Goal: Task Accomplishment & Management: Use online tool/utility

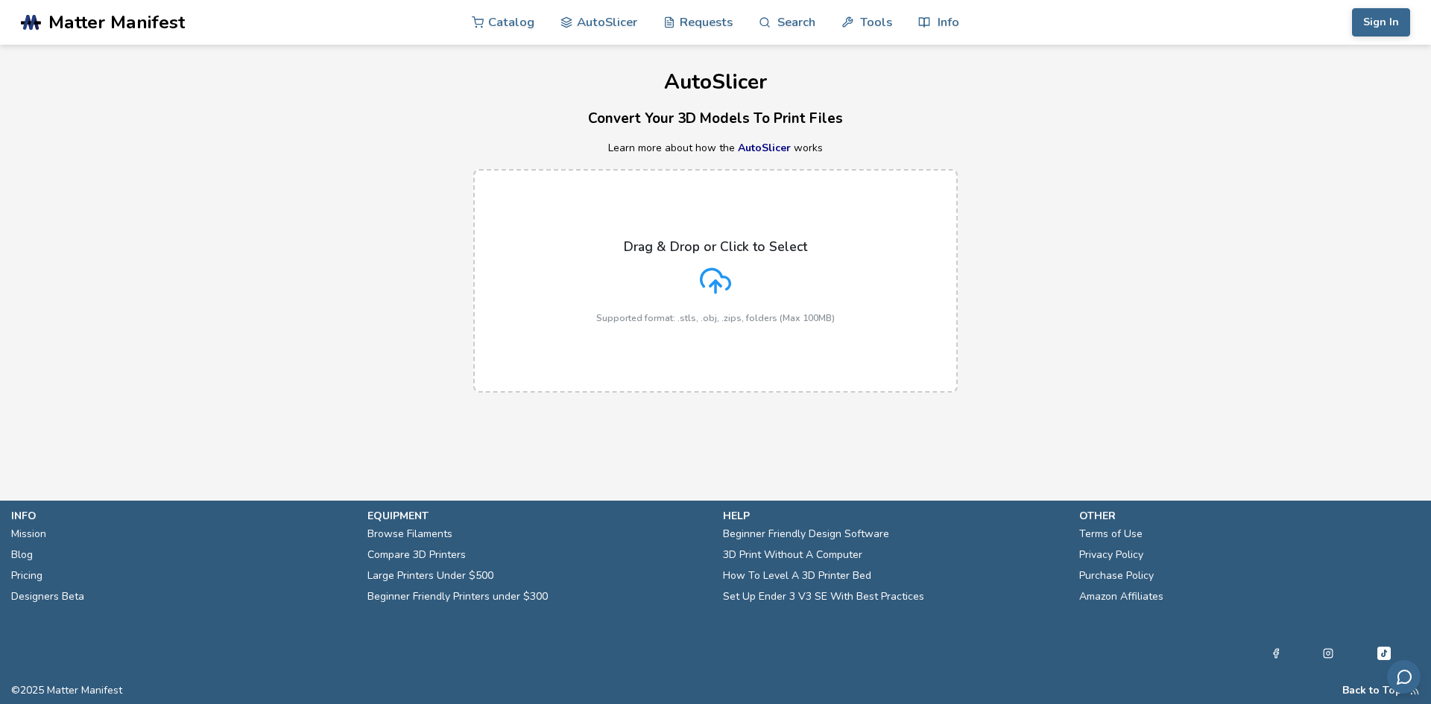
click at [736, 216] on label "Drag & Drop or Click to Select Supported format: .stls, .obj, .zips, folders (M…" at bounding box center [715, 281] width 484 height 224
click at [0, 0] on input "Drag & Drop or Click to Select Supported format: .stls, .obj, .zips, folders (M…" at bounding box center [0, 0] width 0 height 0
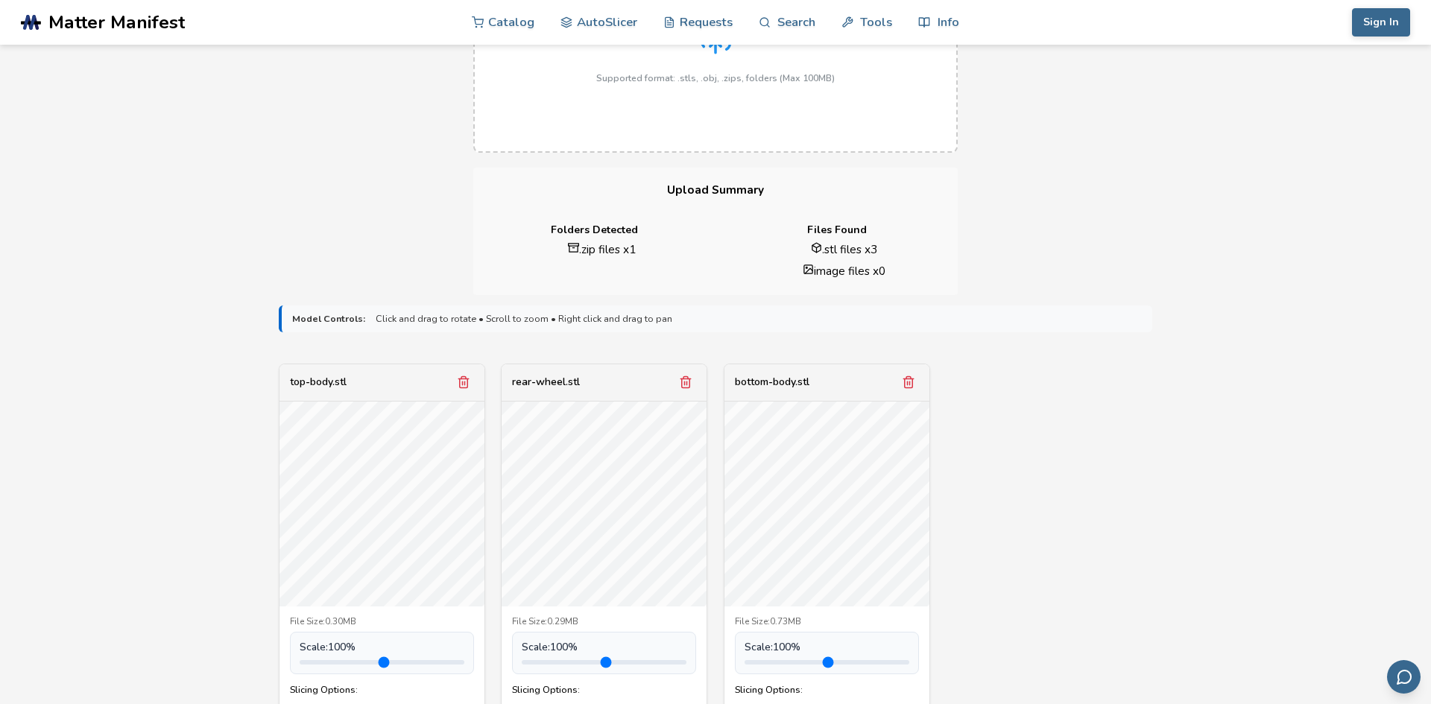
scroll to position [244, 0]
drag, startPoint x: 1014, startPoint y: 528, endPoint x: 1087, endPoint y: 409, distance: 138.8
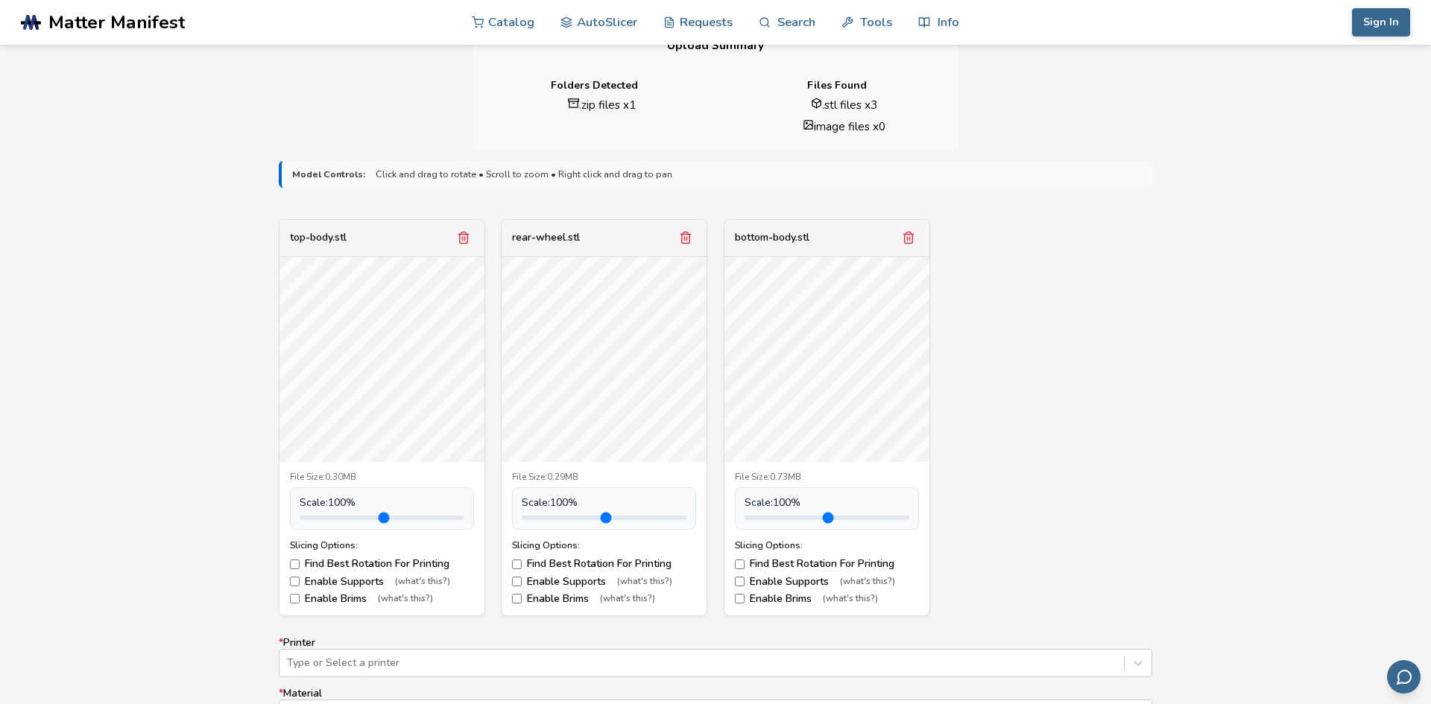
scroll to position [410, 0]
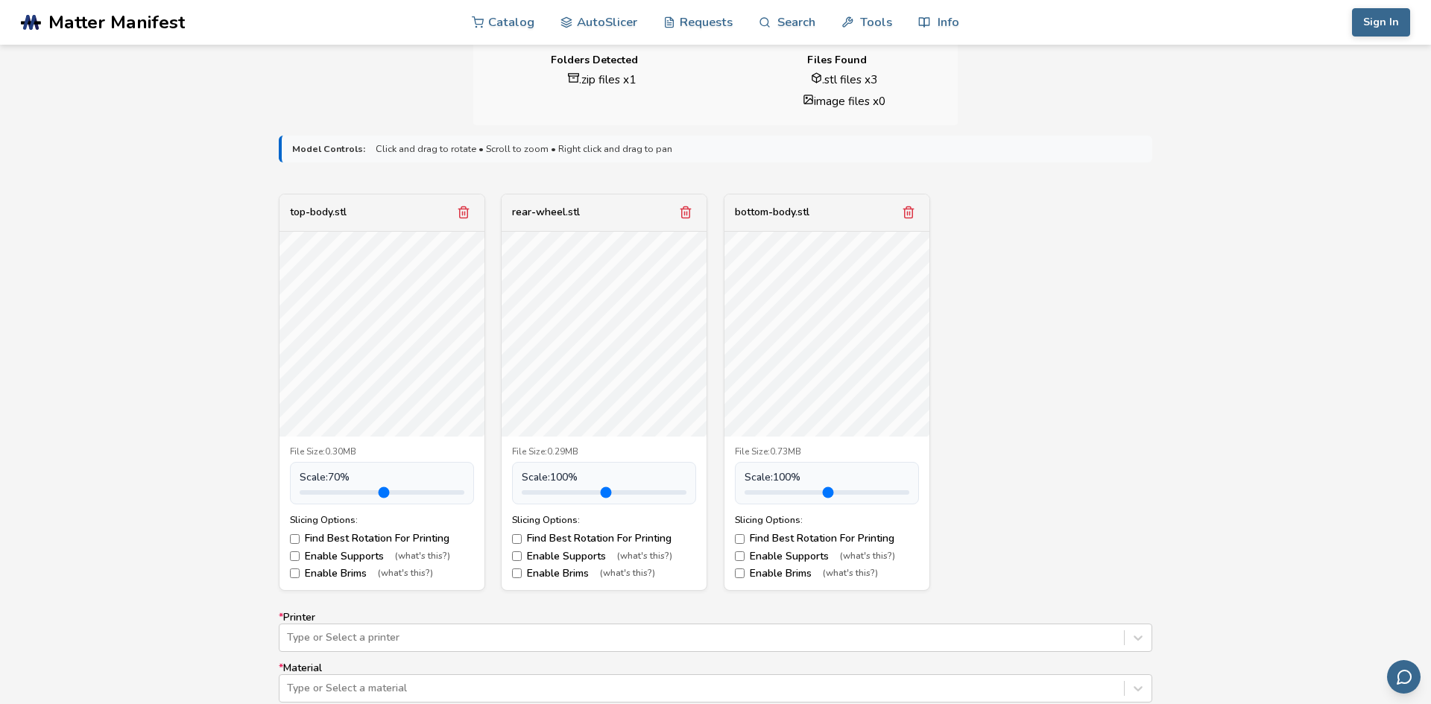
click at [324, 490] on input "range" at bounding box center [382, 492] width 165 height 4
drag, startPoint x: 326, startPoint y: 491, endPoint x: 333, endPoint y: 493, distance: 7.8
type input "*"
click at [333, 493] on input "range" at bounding box center [382, 492] width 165 height 4
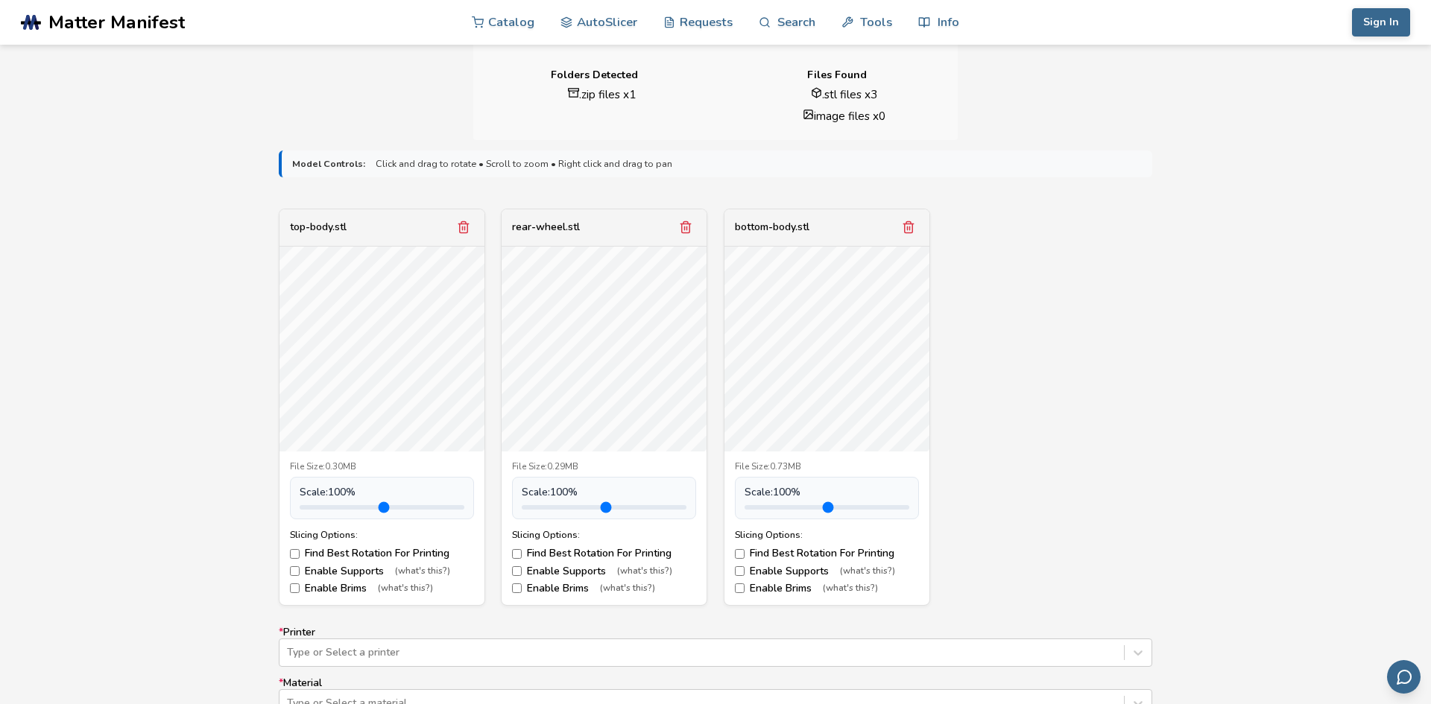
click at [301, 570] on label "Enable Supports (what's this?)" at bounding box center [382, 572] width 184 height 12
click at [520, 566] on label "Enable Supports (what's this?)" at bounding box center [604, 572] width 184 height 12
click at [744, 569] on label "Enable Supports (what's this?)" at bounding box center [827, 572] width 184 height 12
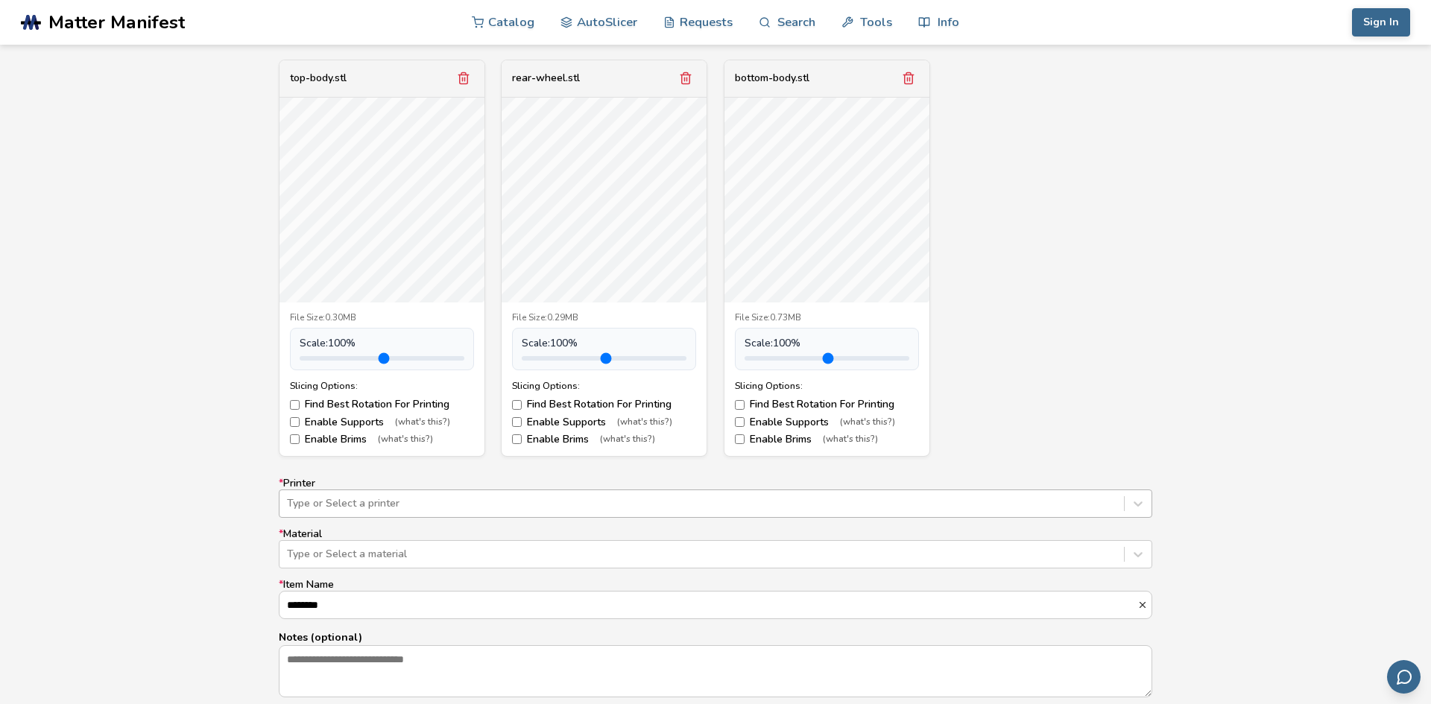
scroll to position [594, 0]
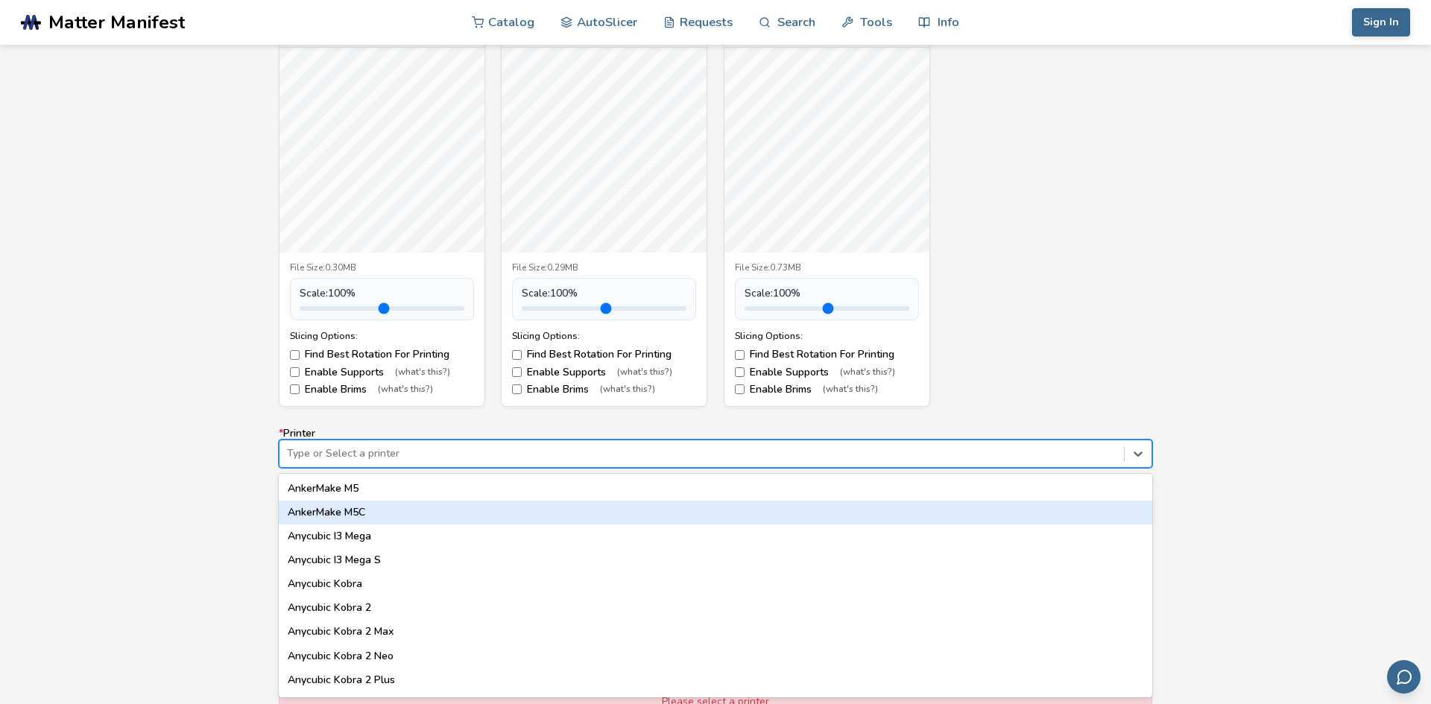
click at [398, 468] on div "64 results available. Use Up and Down to choose options, press Enter to select …" at bounding box center [715, 454] width 873 height 28
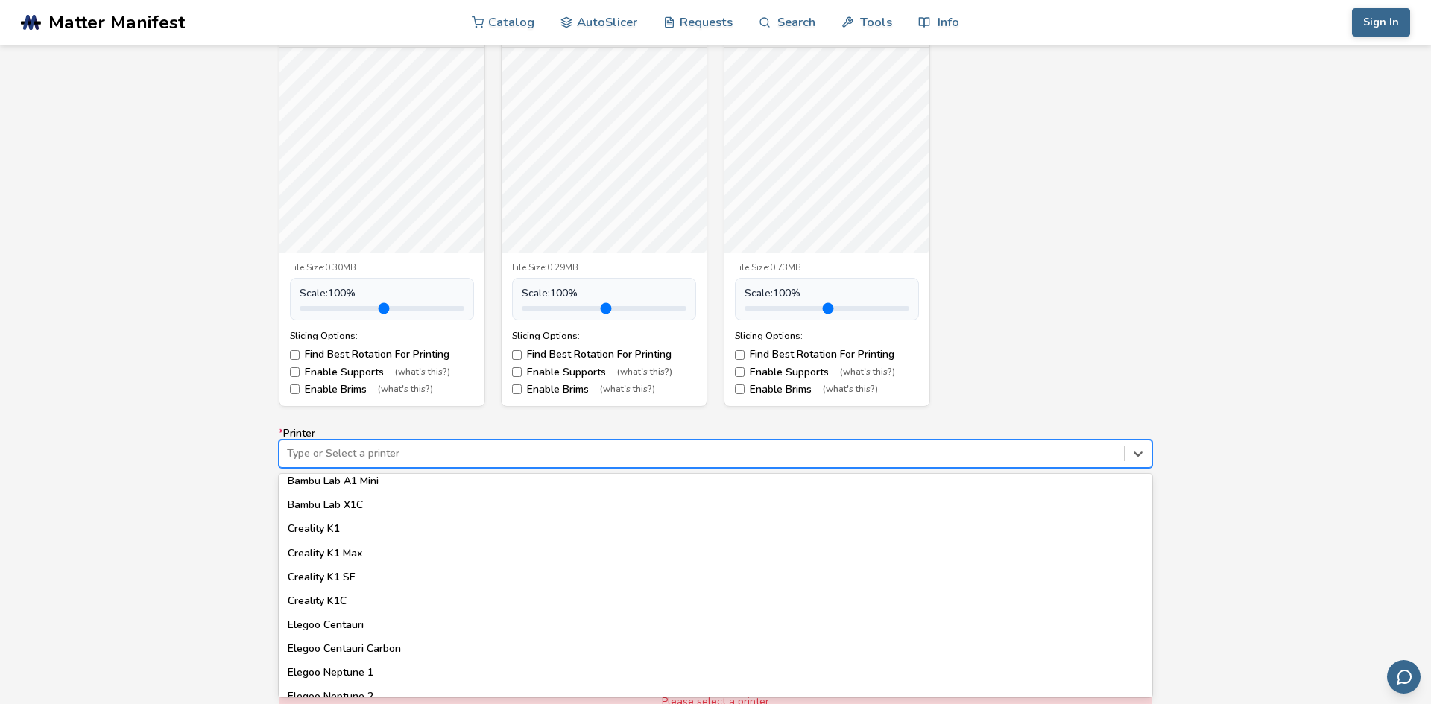
scroll to position [326, 0]
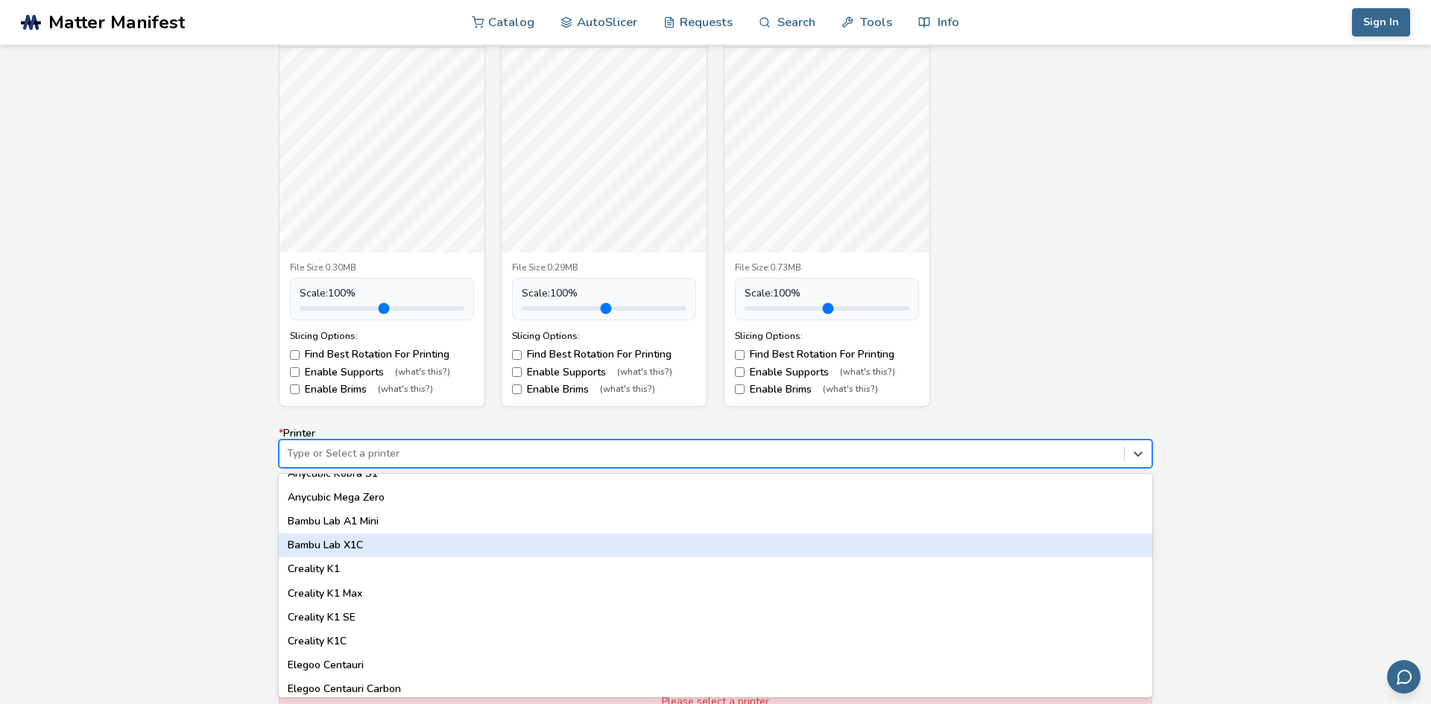
click at [394, 545] on div "Bambu Lab X1C" at bounding box center [715, 546] width 873 height 24
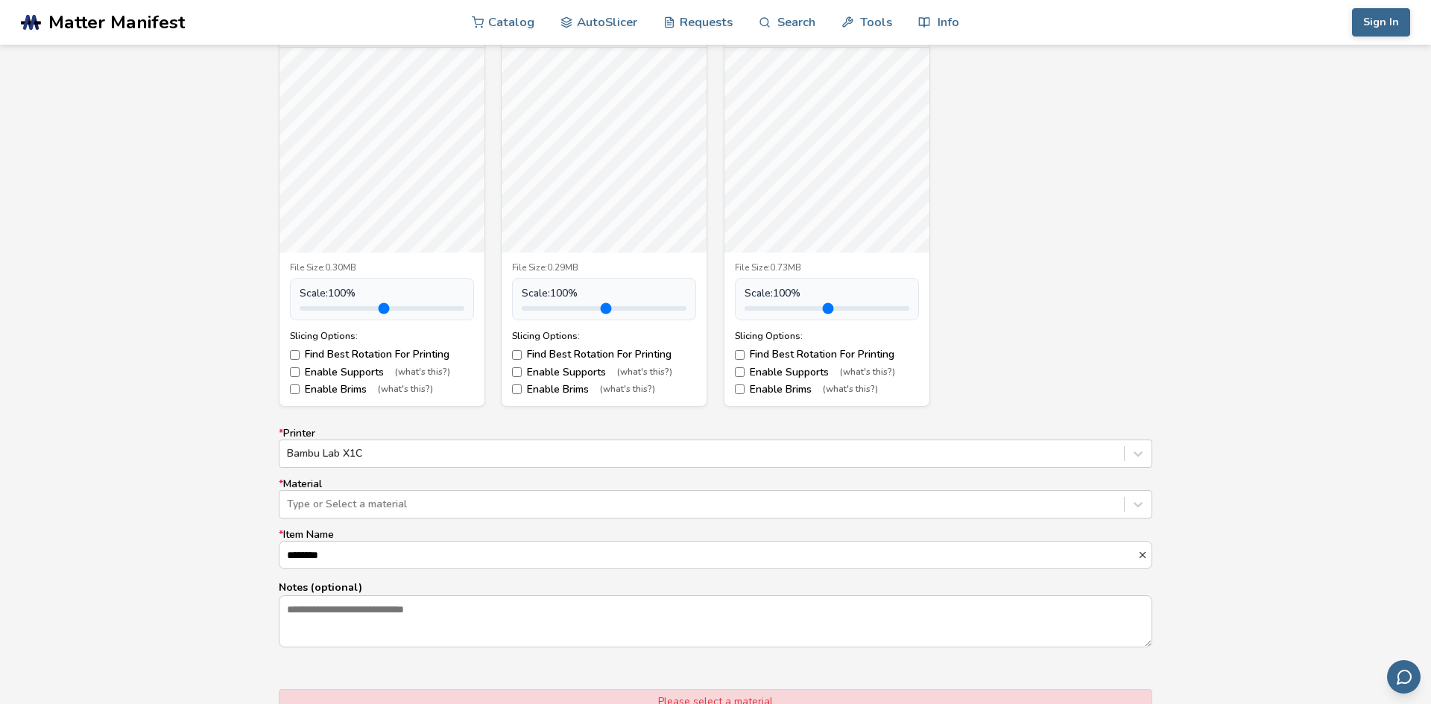
click at [779, 306] on input "range" at bounding box center [826, 308] width 165 height 4
type input "*"
click at [779, 306] on input "range" at bounding box center [826, 308] width 165 height 4
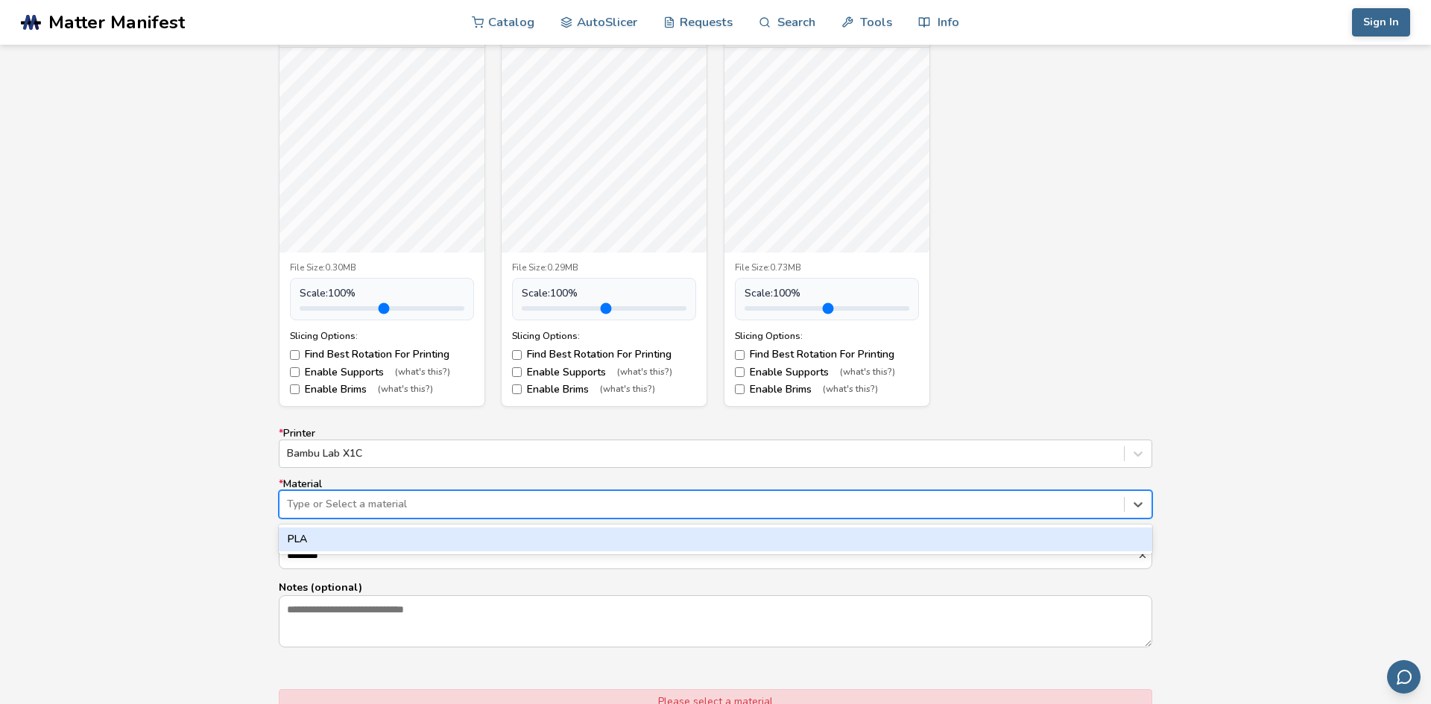
click at [497, 497] on div at bounding box center [701, 504] width 829 height 15
click at [415, 528] on div "PLA" at bounding box center [715, 540] width 873 height 24
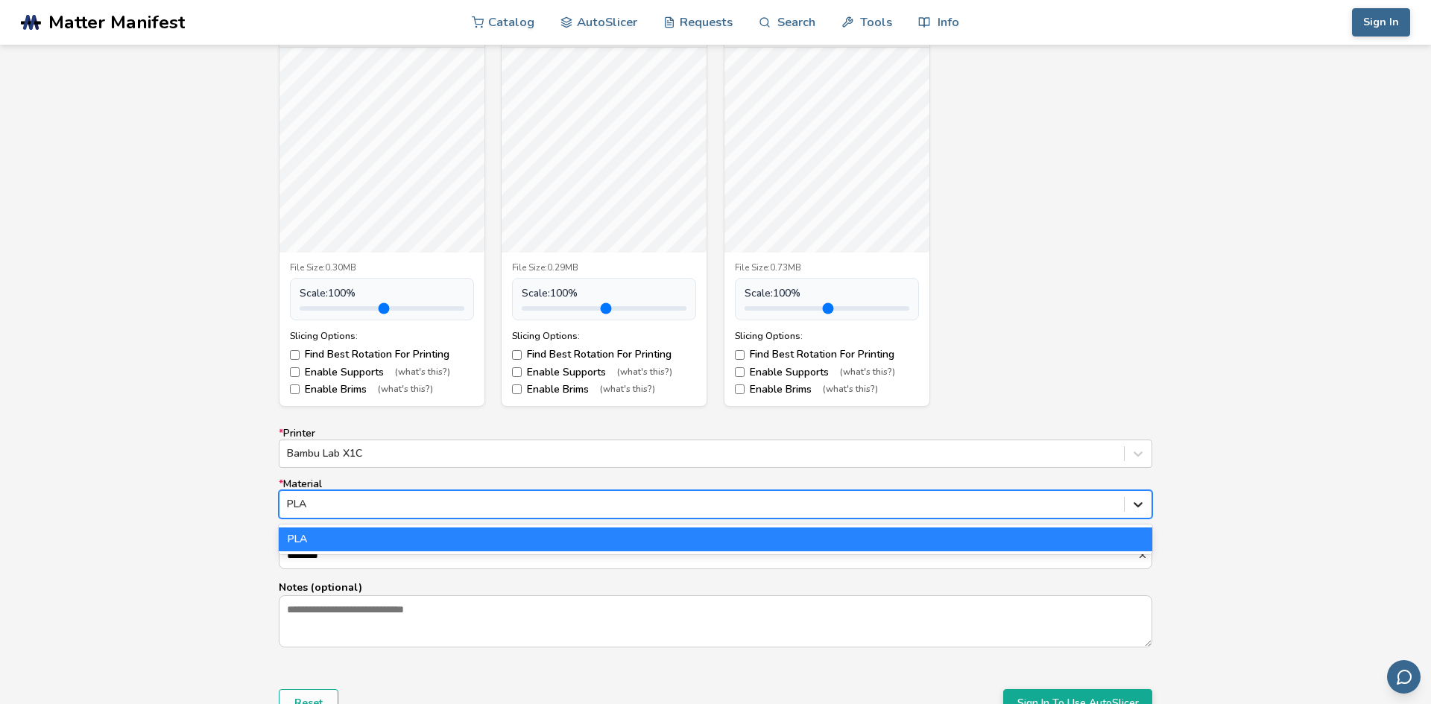
click at [1150, 502] on div "PLA" at bounding box center [715, 504] width 873 height 28
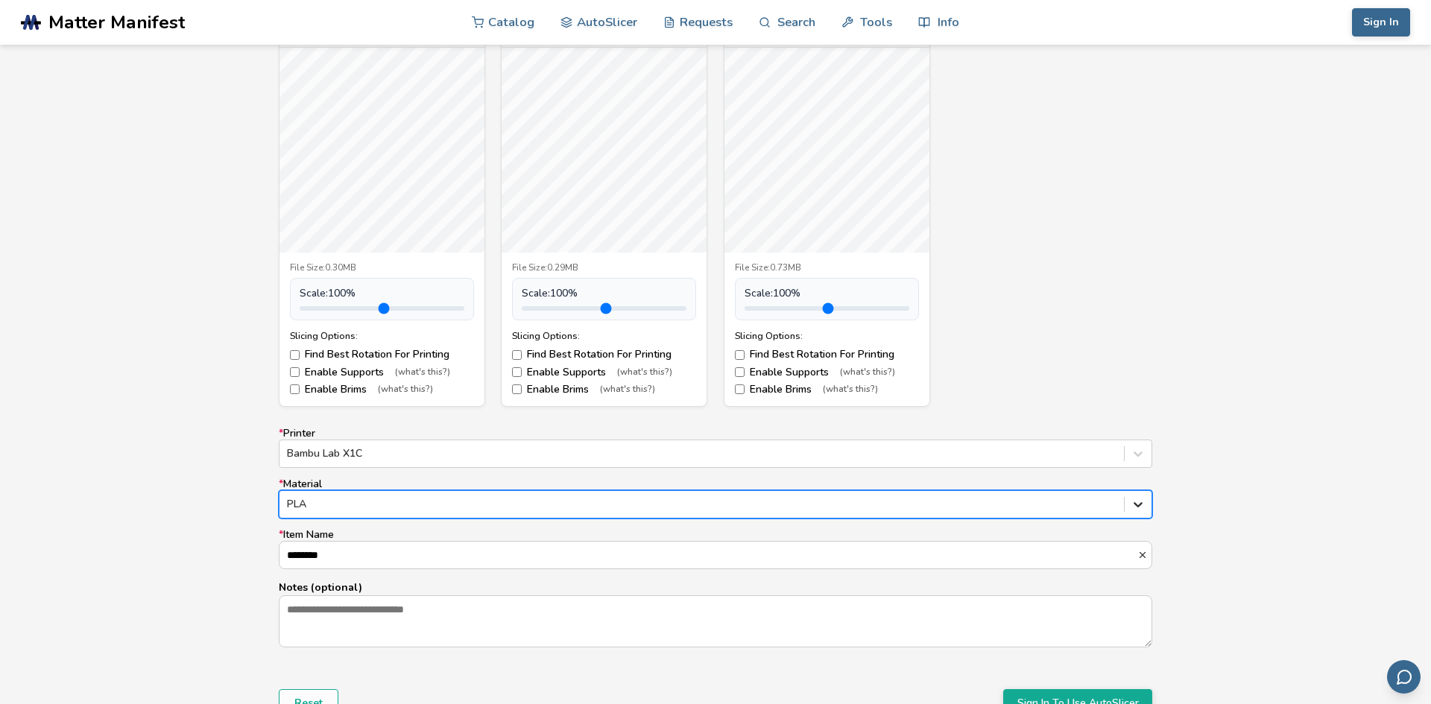
click at [1140, 499] on icon at bounding box center [1137, 504] width 15 height 15
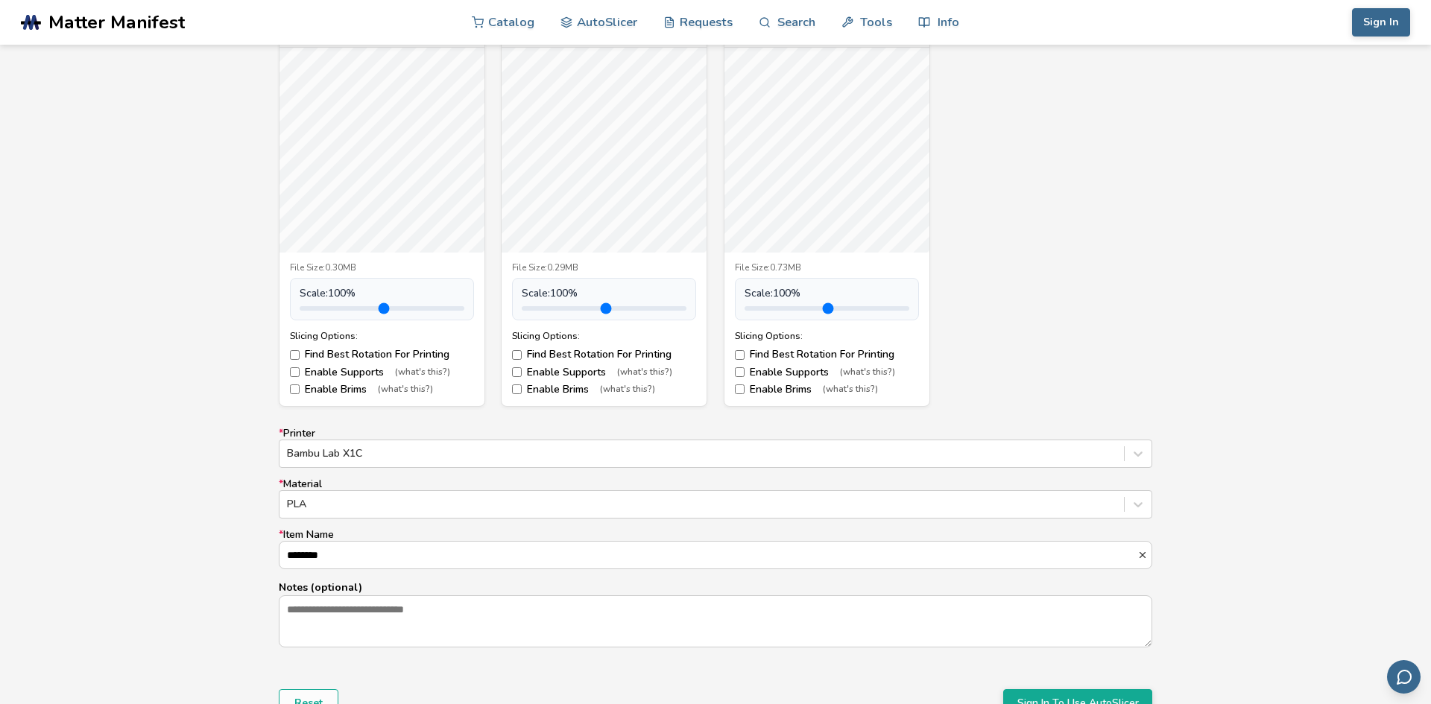
click at [362, 573] on div "* Printer Bambu Lab X1C * Material PLA * Item Name ******** Notes (optional)" at bounding box center [715, 538] width 873 height 221
click at [361, 556] on input "********" at bounding box center [708, 555] width 858 height 27
type input "*******"
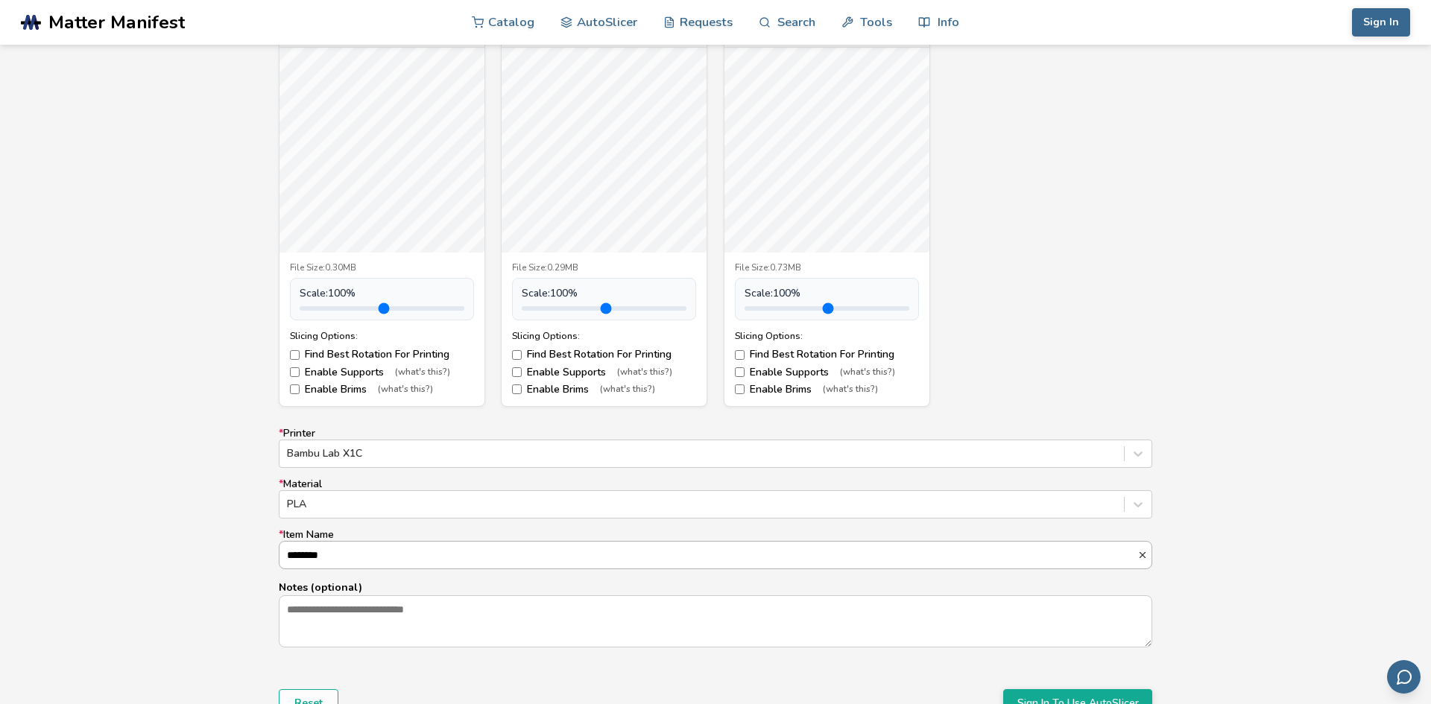
click at [369, 558] on input "*******" at bounding box center [708, 555] width 858 height 27
drag, startPoint x: 369, startPoint y: 558, endPoint x: 183, endPoint y: 554, distance: 185.6
click at [183, 554] on div "Model Controls: Click and drag to rotate • Scroll to zoom • Right click and dra…" at bounding box center [715, 358] width 1431 height 835
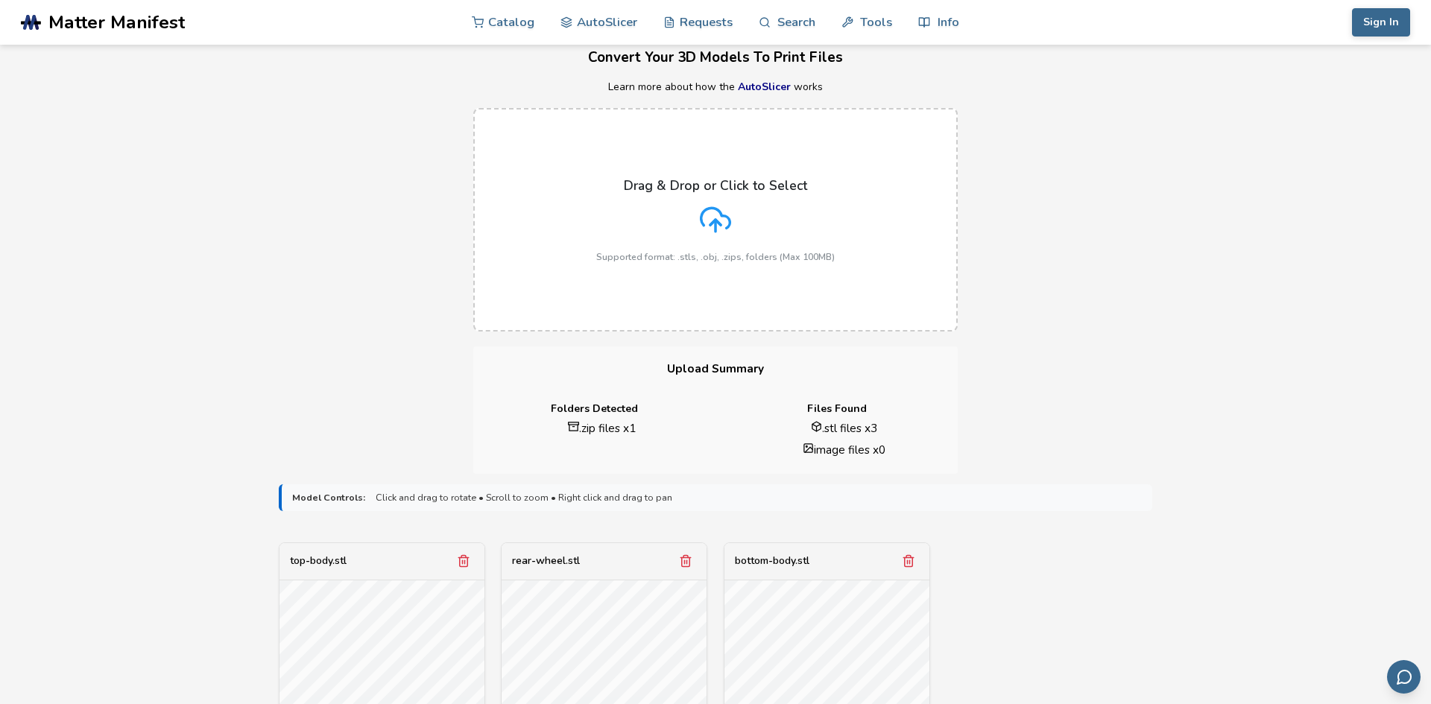
scroll to position [915, 0]
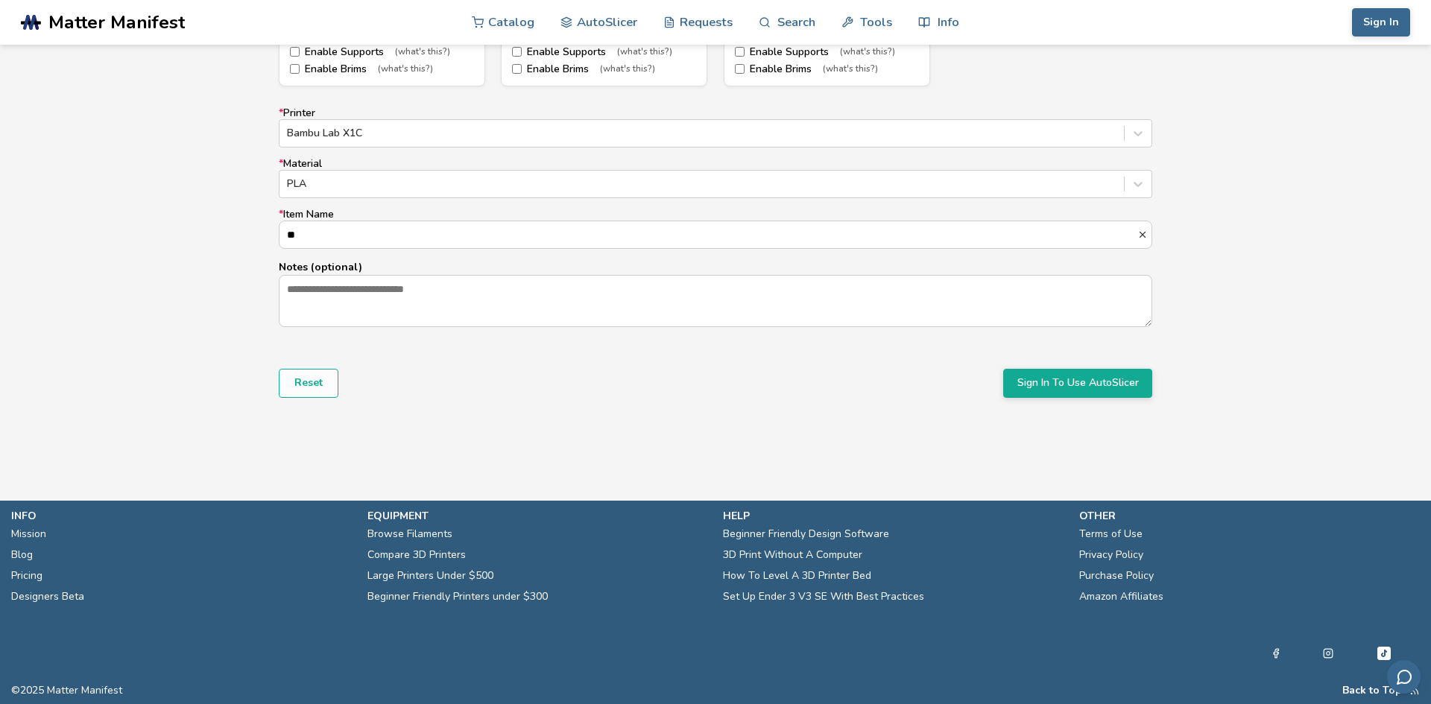
type input "*"
type input "**********"
click at [361, 275] on div at bounding box center [715, 301] width 873 height 52
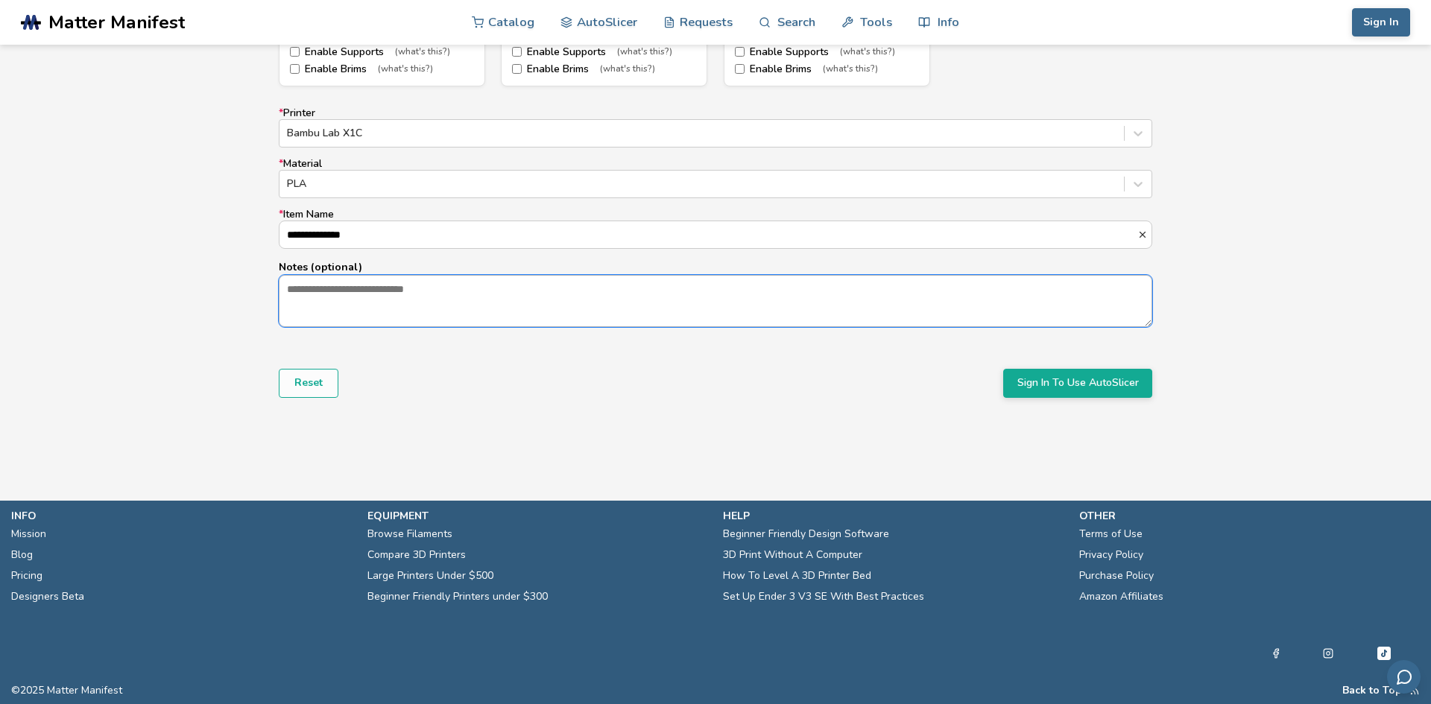
click at [361, 276] on textarea "Notes (optional)" at bounding box center [715, 301] width 872 height 51
click at [372, 292] on textarea "Notes (optional)" at bounding box center [715, 301] width 872 height 51
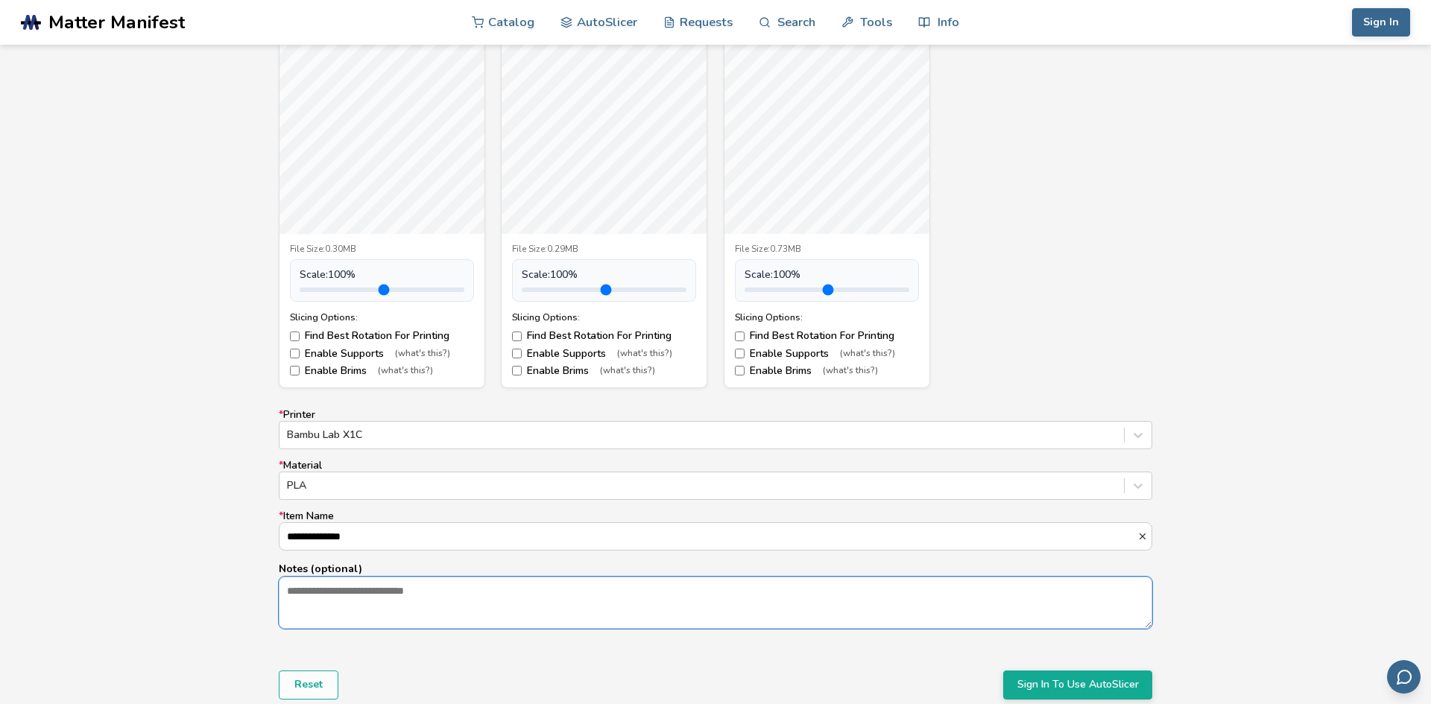
scroll to position [614, 0]
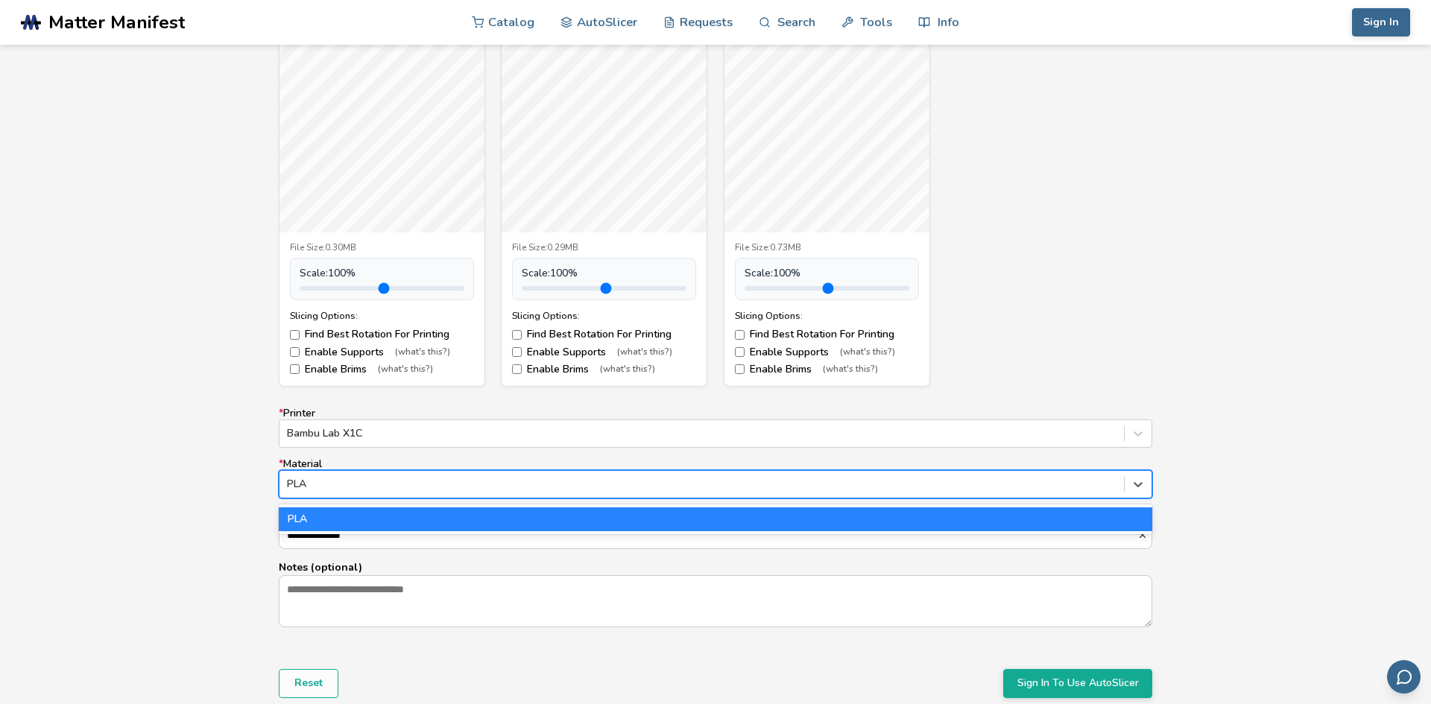
click at [458, 481] on div at bounding box center [701, 484] width 829 height 15
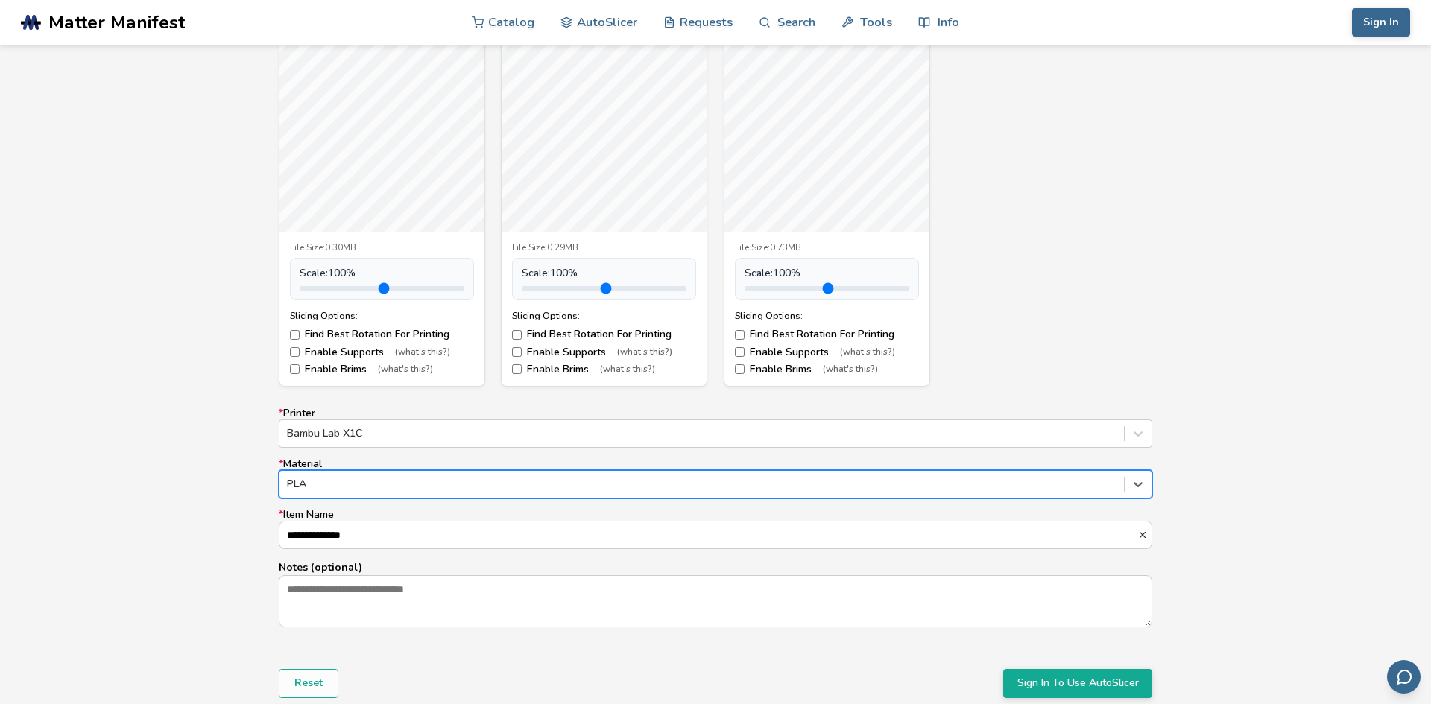
click at [452, 475] on div "PLA" at bounding box center [701, 484] width 844 height 21
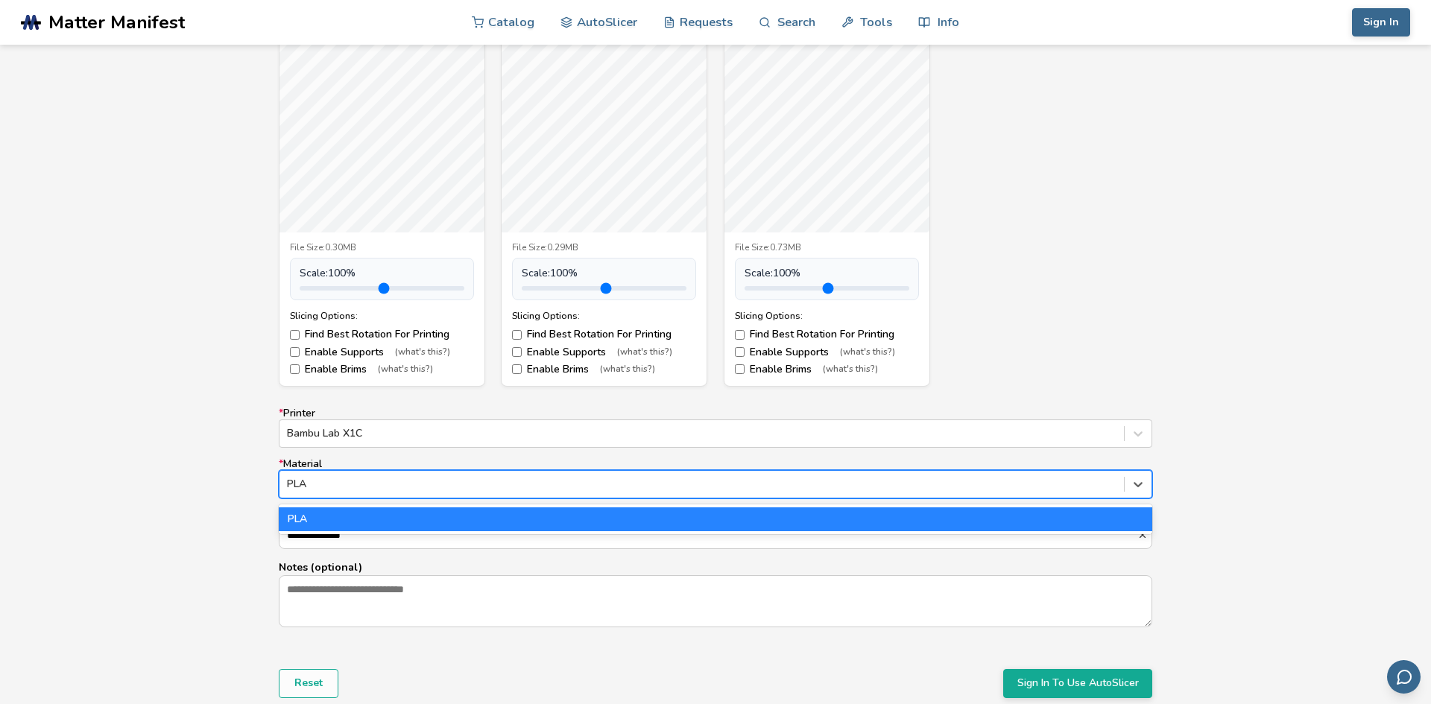
click at [452, 475] on div "PLA" at bounding box center [701, 484] width 844 height 21
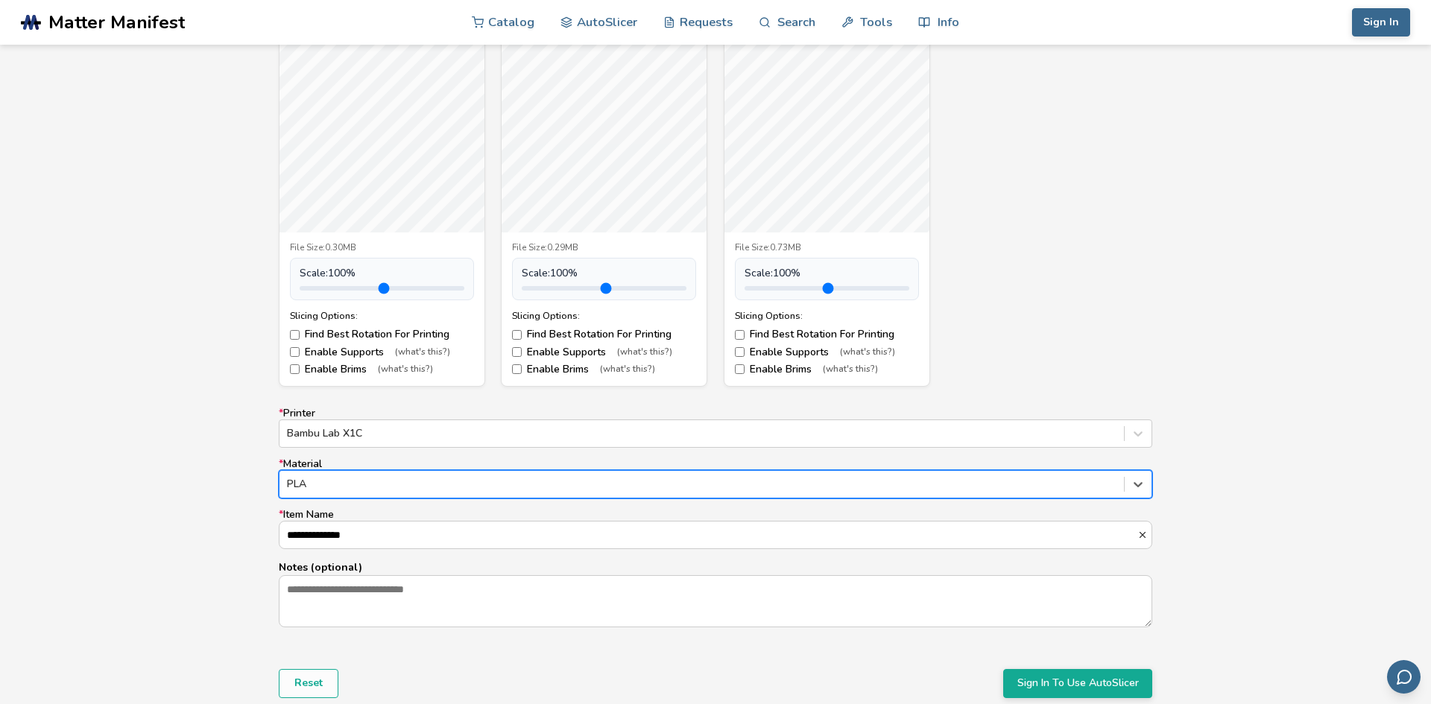
click at [575, 478] on div at bounding box center [701, 484] width 829 height 15
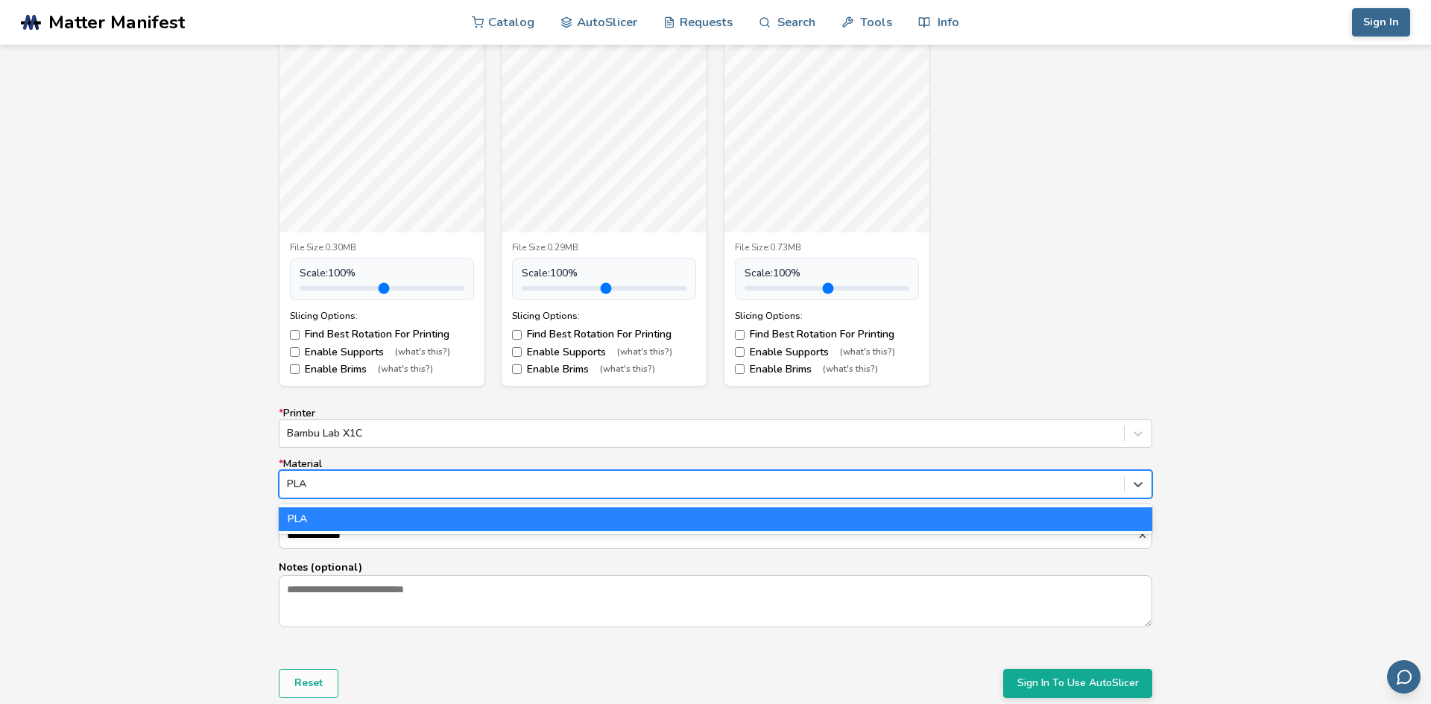
click at [575, 478] on div at bounding box center [701, 484] width 829 height 15
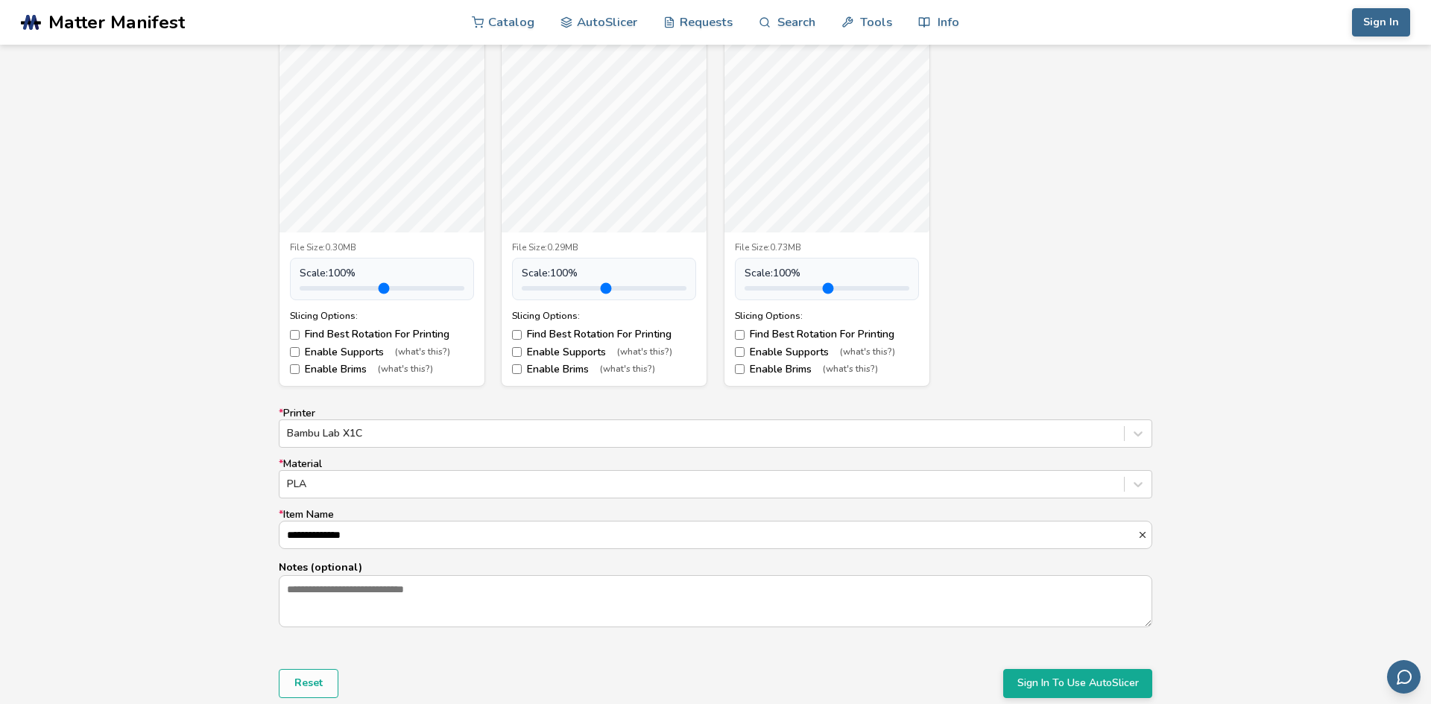
click at [799, 467] on label "* Material PLA" at bounding box center [715, 478] width 873 height 40
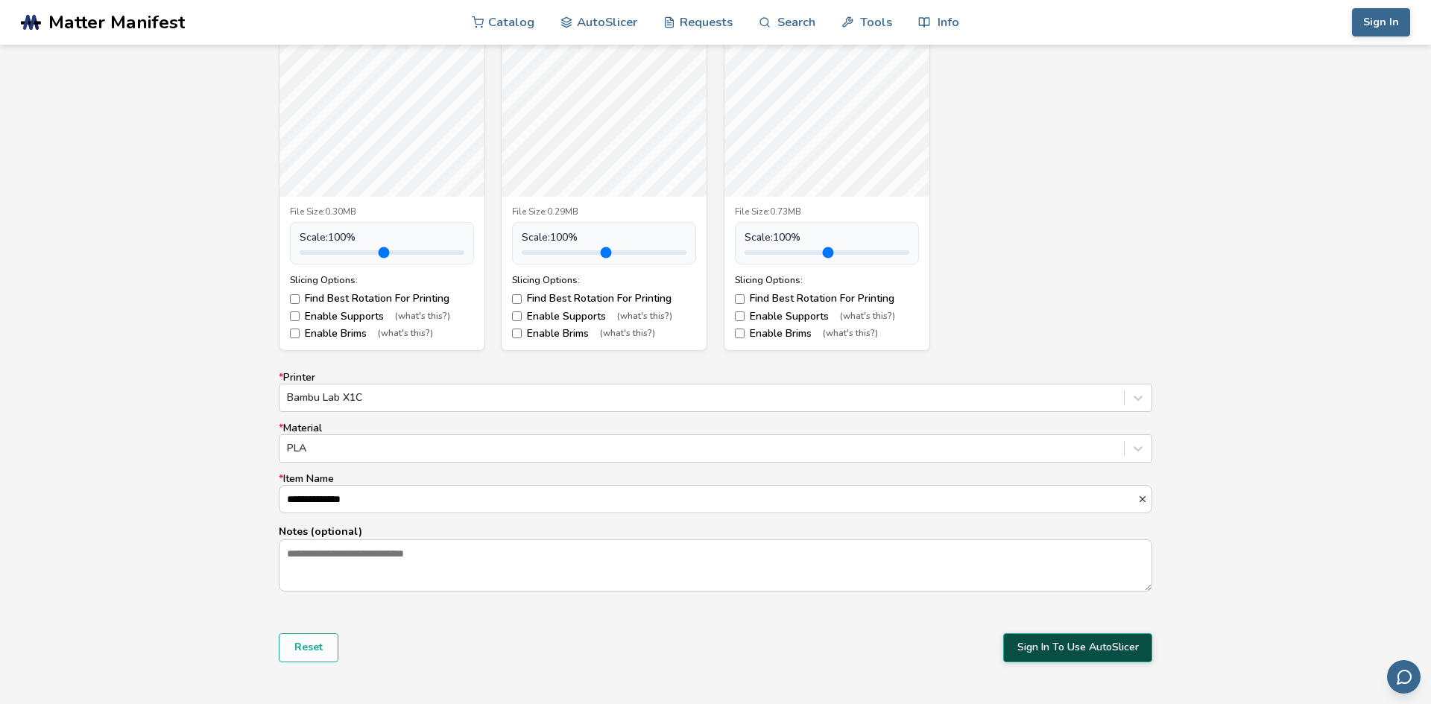
scroll to position [651, 0]
click at [1076, 648] on button "Sign In To Use AutoSlicer" at bounding box center [1077, 647] width 149 height 28
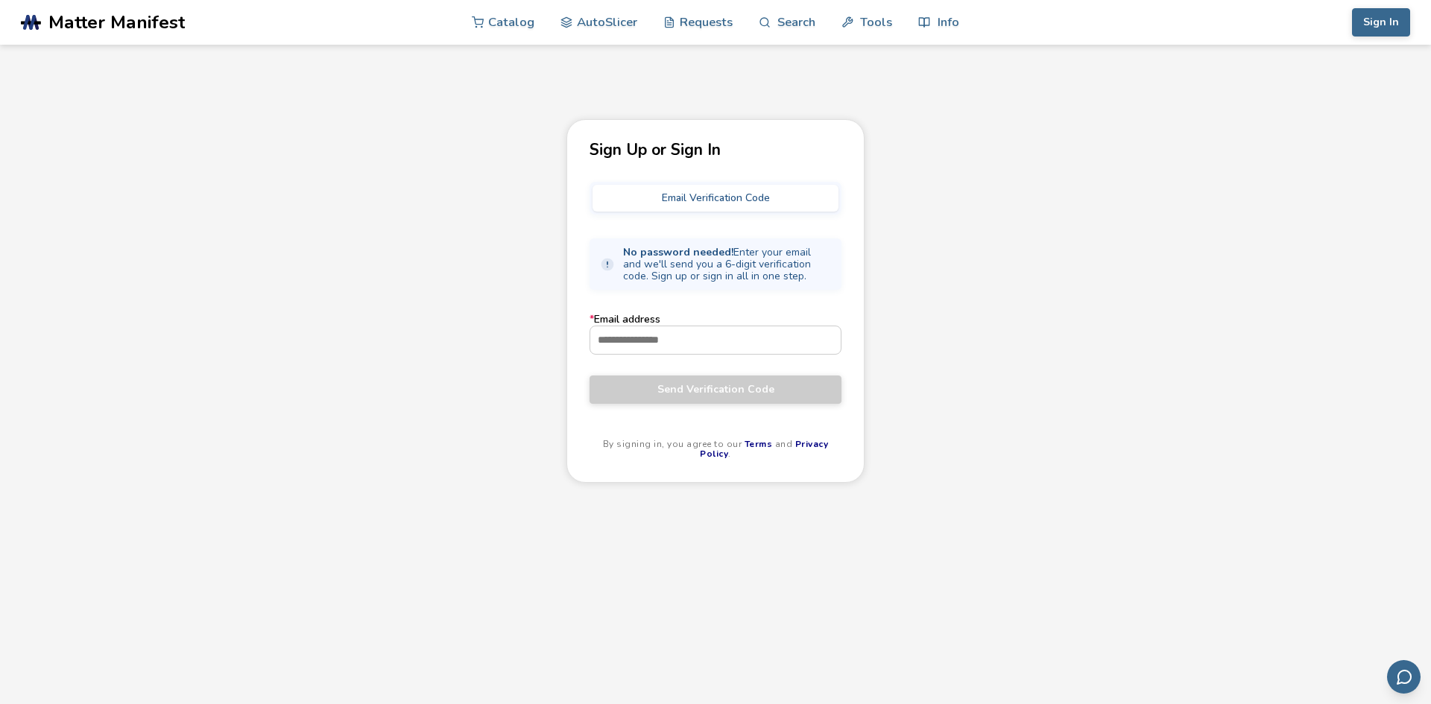
click at [735, 195] on button "Email Verification Code" at bounding box center [715, 198] width 246 height 27
click at [753, 203] on button "Email Verification Code" at bounding box center [715, 198] width 246 height 27
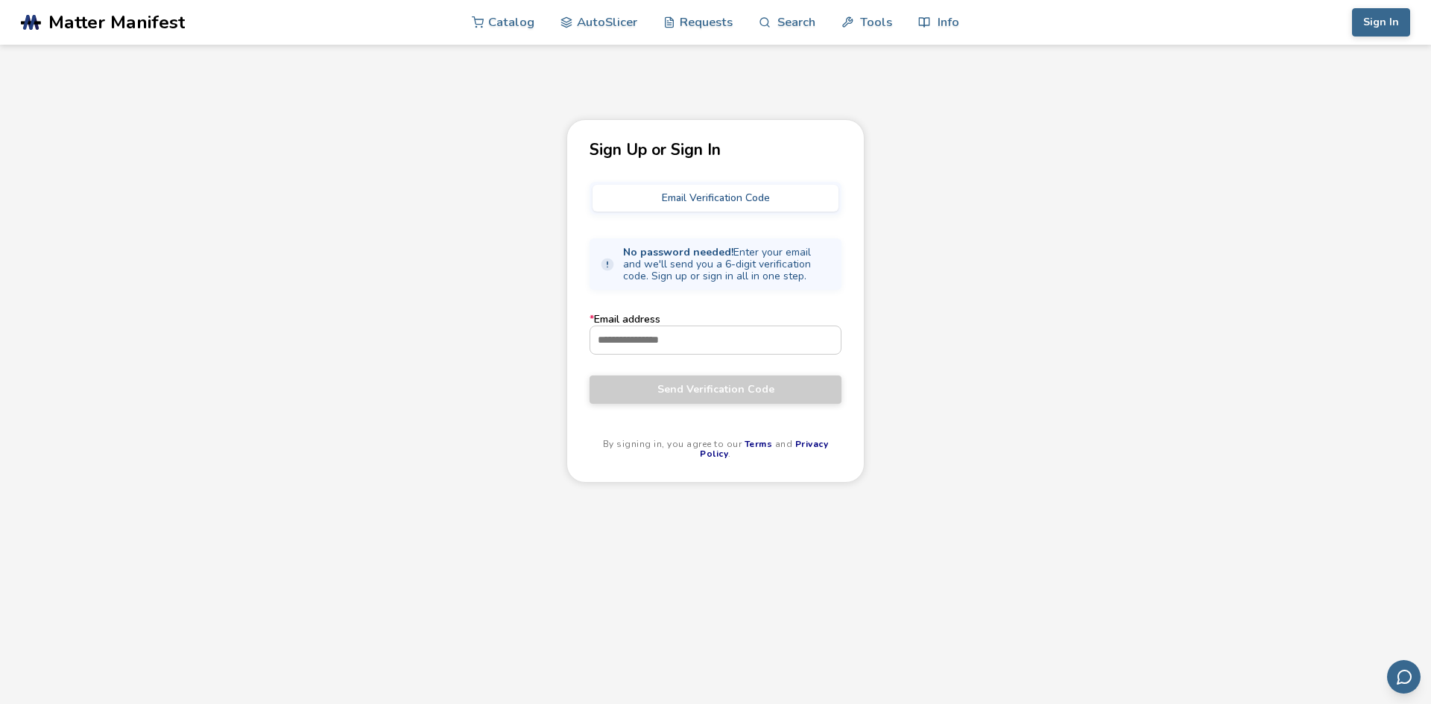
click at [730, 202] on button "Email Verification Code" at bounding box center [715, 198] width 246 height 27
click at [707, 332] on input "* Email address" at bounding box center [715, 339] width 250 height 27
type input "**********"
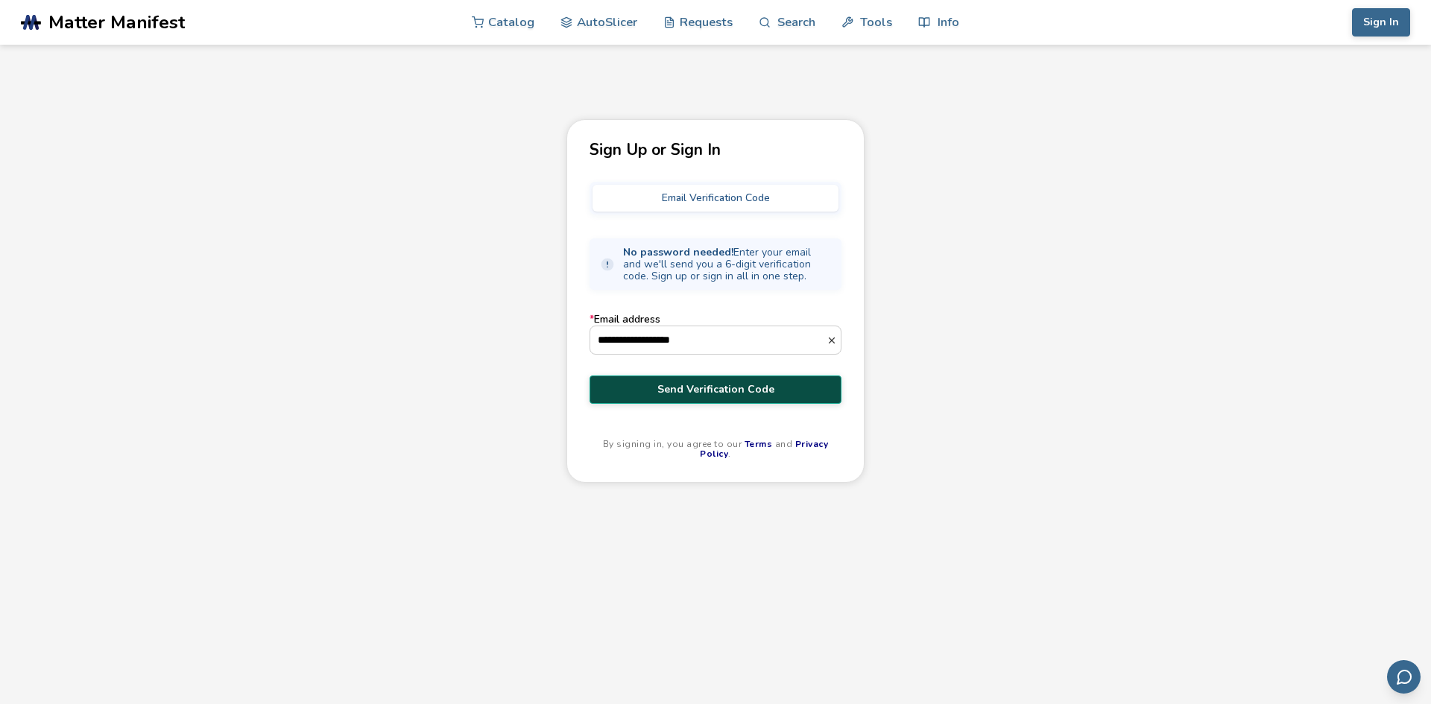
click at [702, 403] on button "Send Verification Code" at bounding box center [715, 390] width 252 height 28
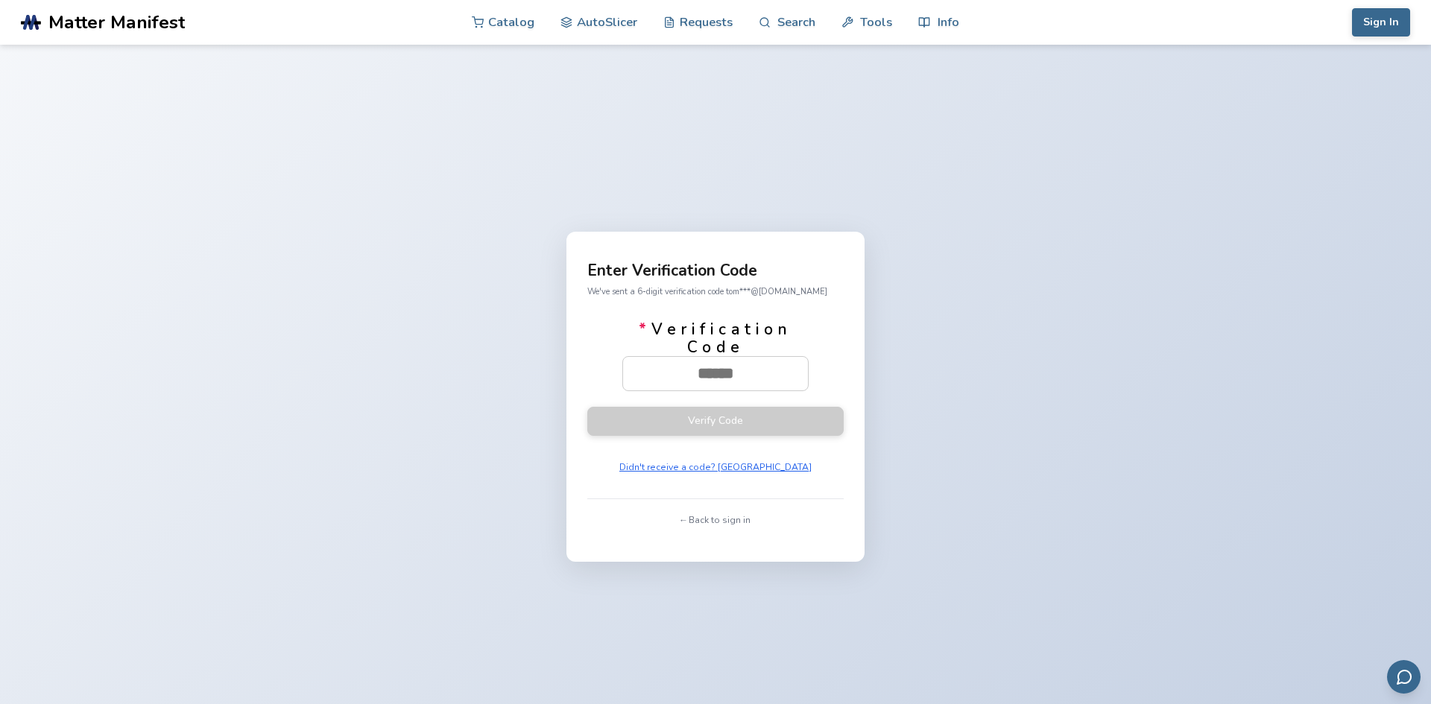
paste input "******"
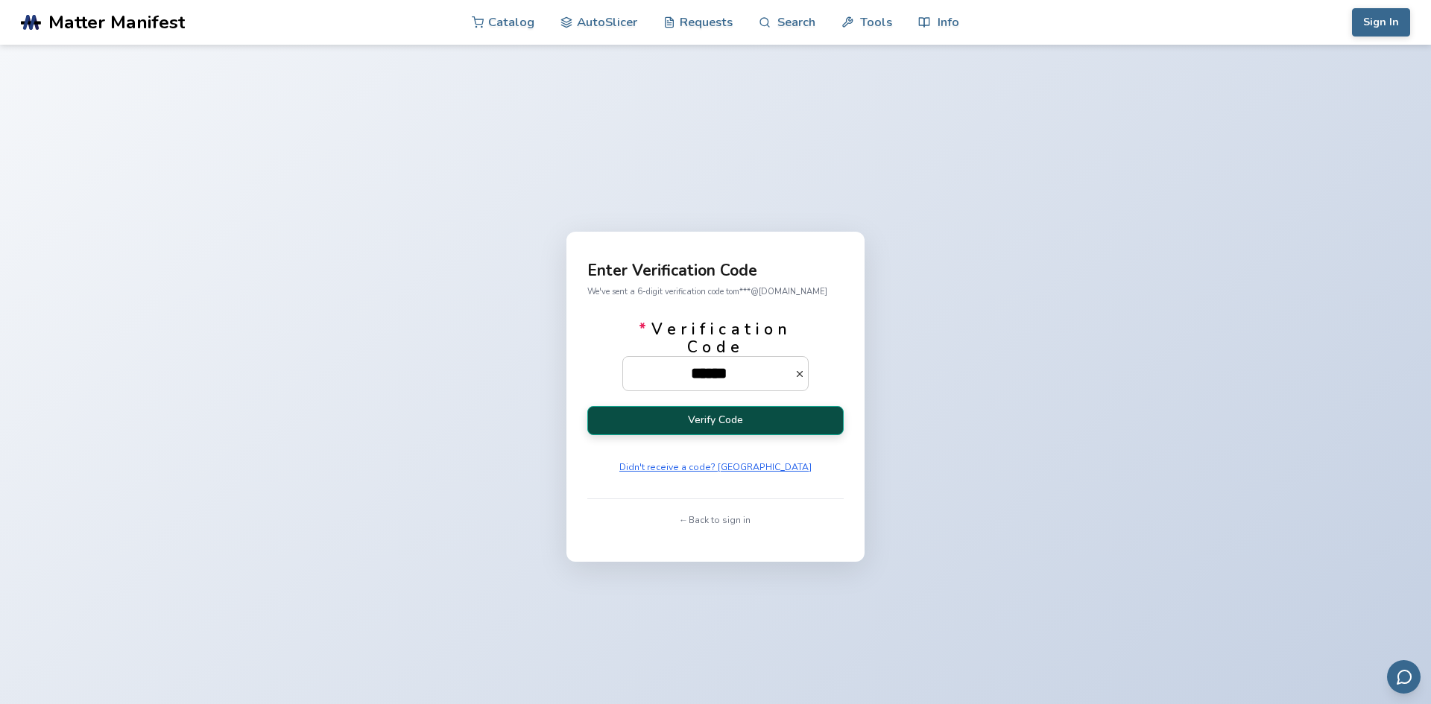
type input "******"
click at [784, 432] on button "Verify Code" at bounding box center [715, 420] width 256 height 29
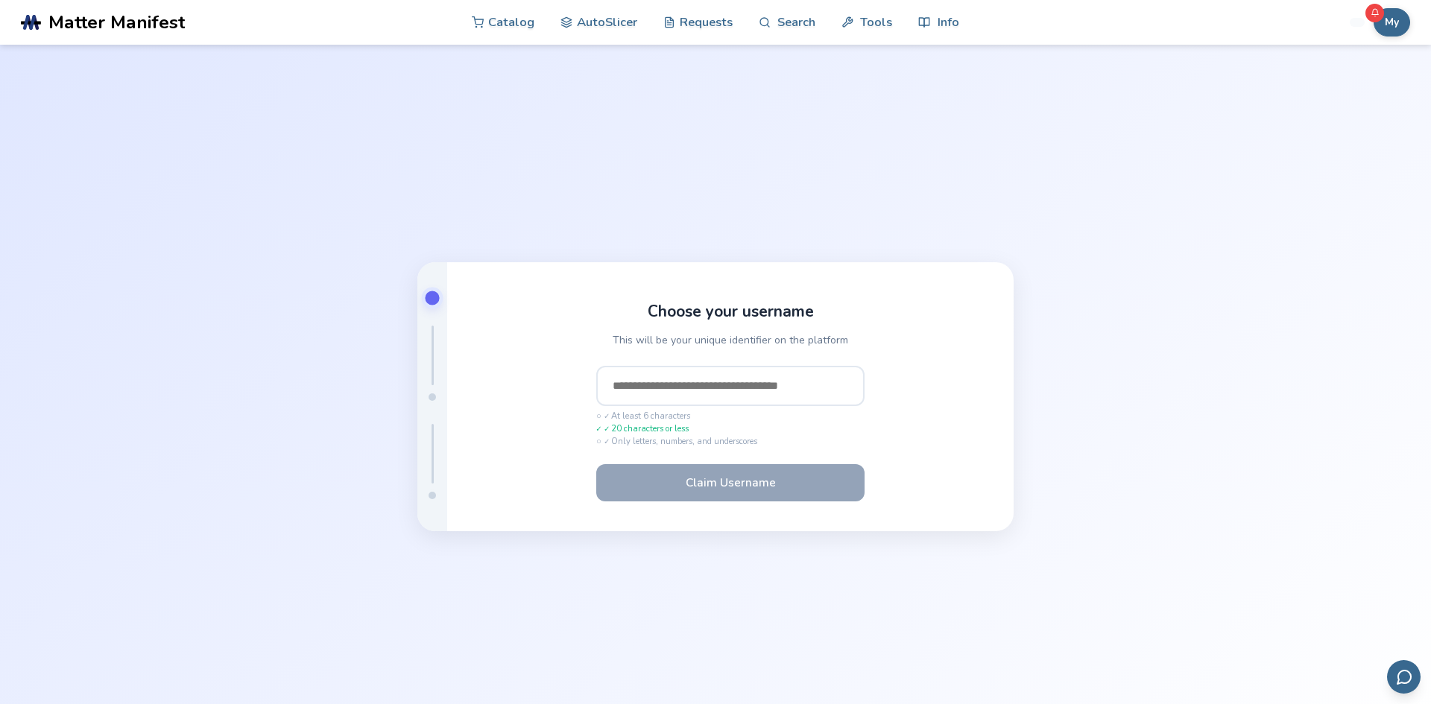
click at [694, 391] on input "text" at bounding box center [730, 386] width 268 height 40
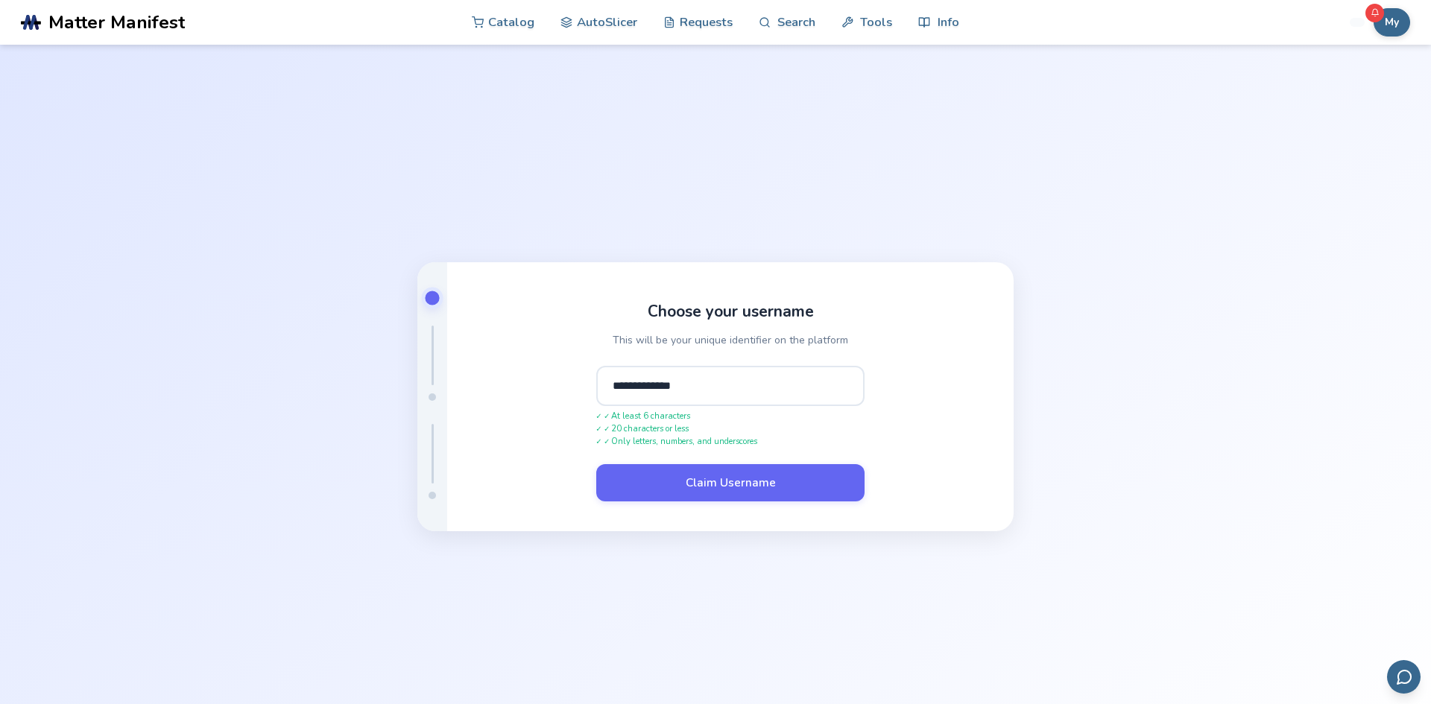
type input "**********"
click at [596, 464] on button "Claim Username" at bounding box center [730, 482] width 268 height 37
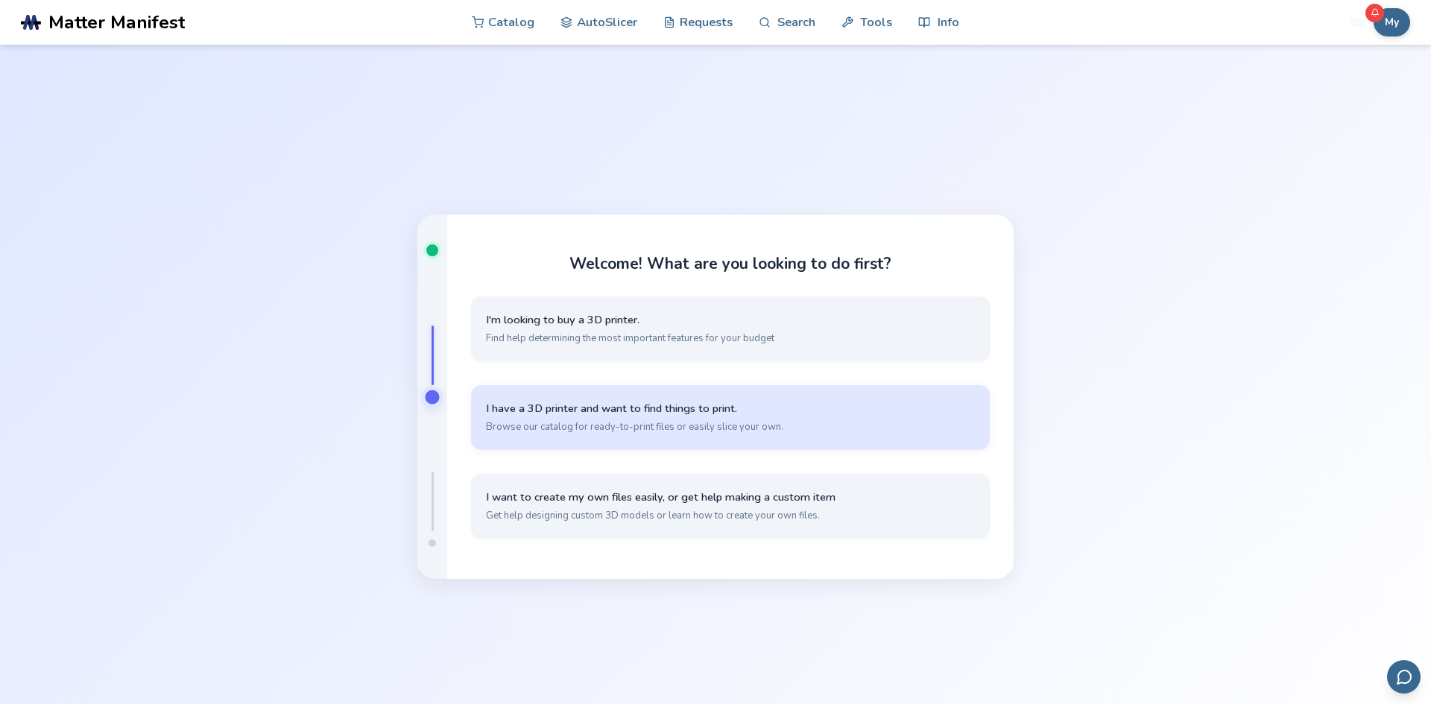
click at [735, 435] on button "I have a 3D printer and want to find things to print. Browse our catalog for re…" at bounding box center [730, 417] width 519 height 65
click at [735, 435] on button "I have my own models that I want to slice Simple, quick slicing with cloud stor…" at bounding box center [730, 417] width 519 height 65
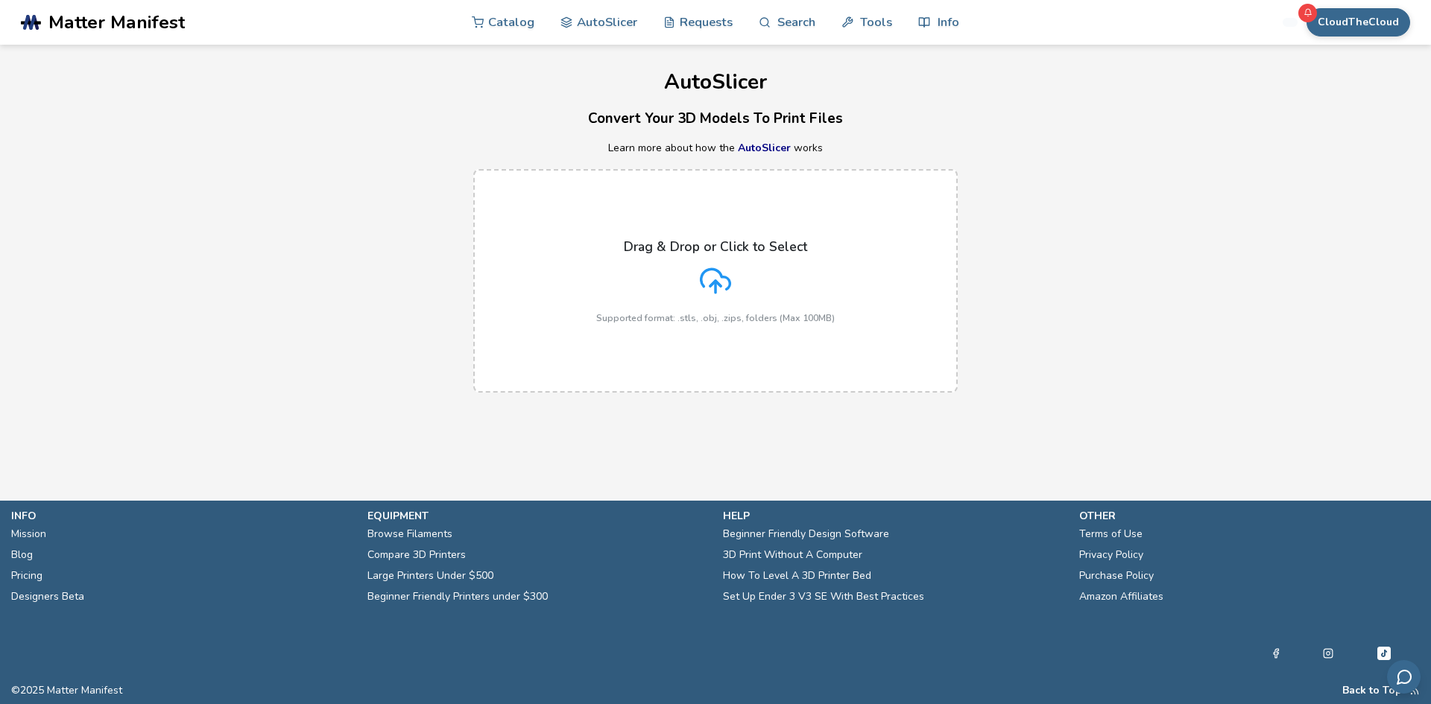
click at [740, 261] on div "Drag & Drop or Click to Select Supported format: .stls, .obj, .zips, folders (M…" at bounding box center [715, 281] width 238 height 84
click at [0, 0] on input "Drag & Drop or Click to Select Supported format: .stls, .obj, .zips, folders (M…" at bounding box center [0, 0] width 0 height 0
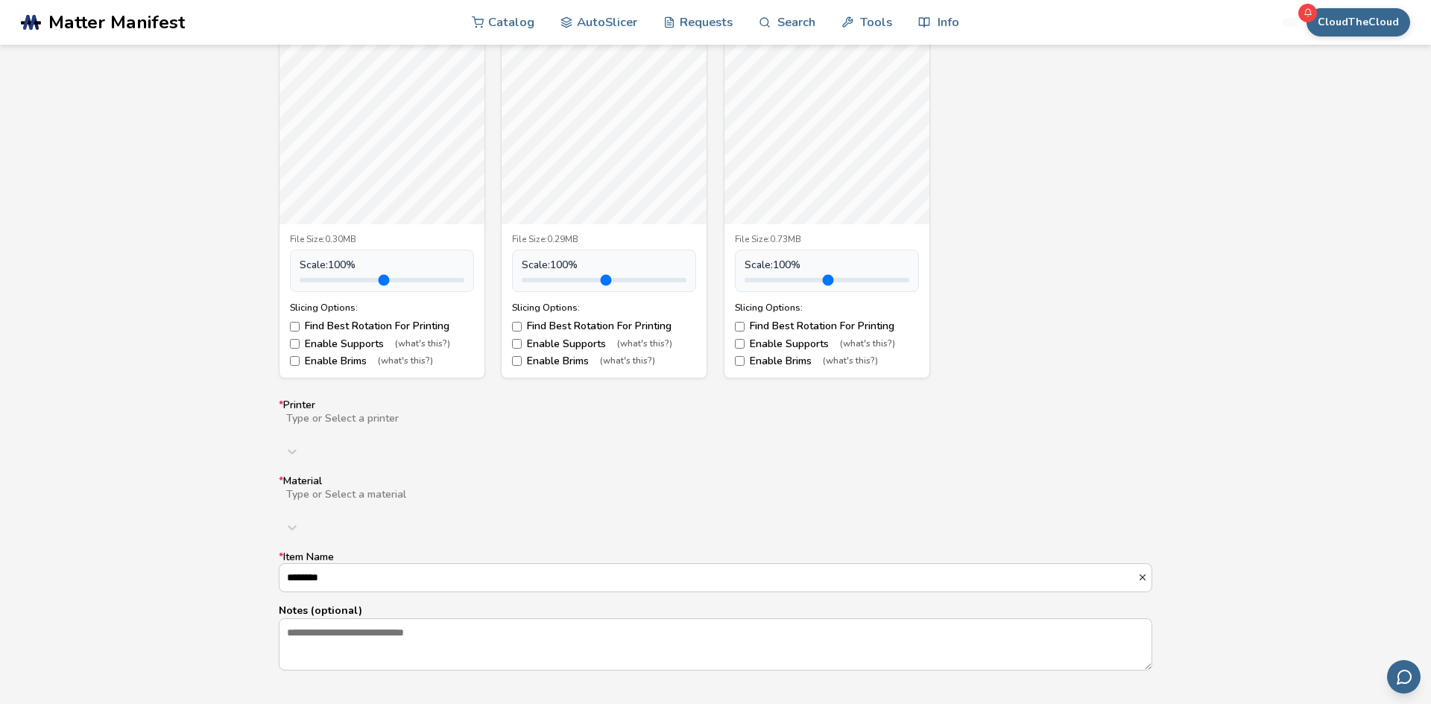
scroll to position [750, 0]
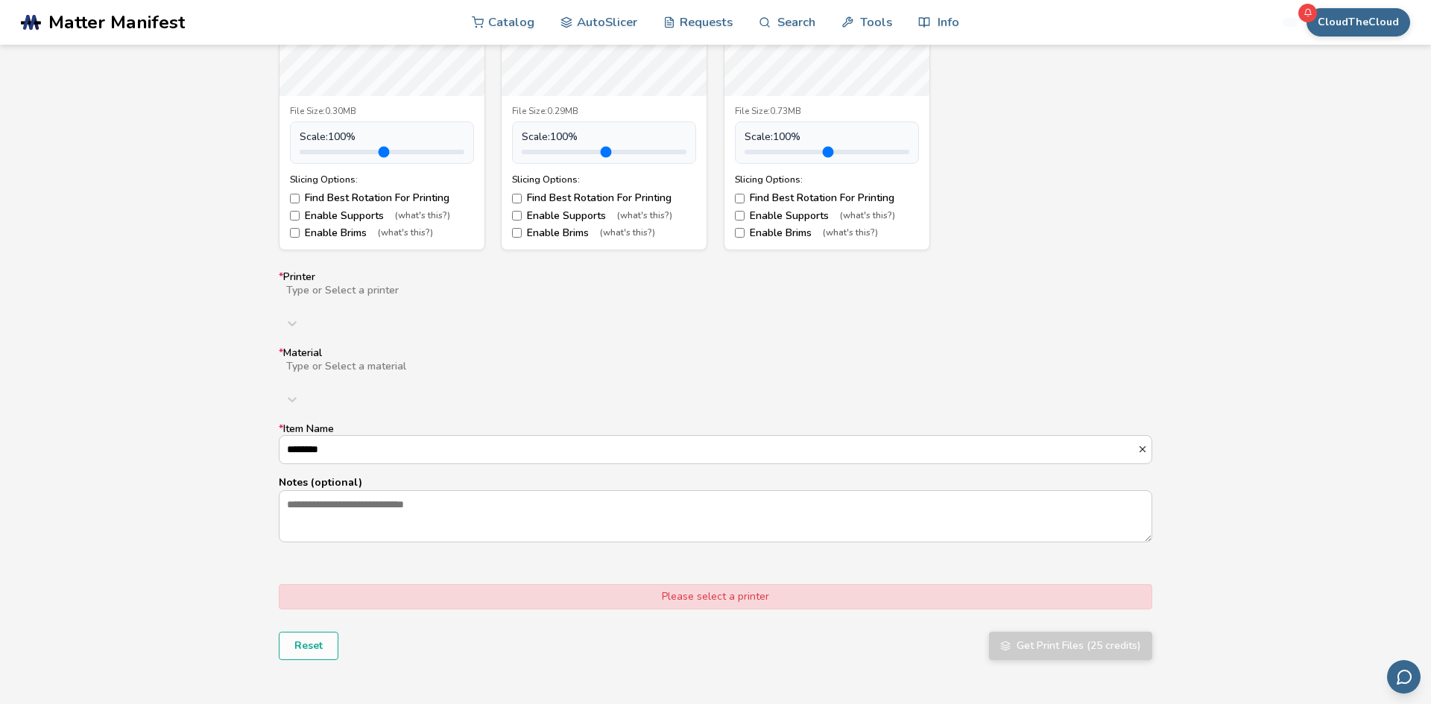
click at [389, 361] on div "Type or Select a material" at bounding box center [715, 386] width 873 height 54
click at [382, 404] on div "PLA" at bounding box center [715, 410] width 873 height 12
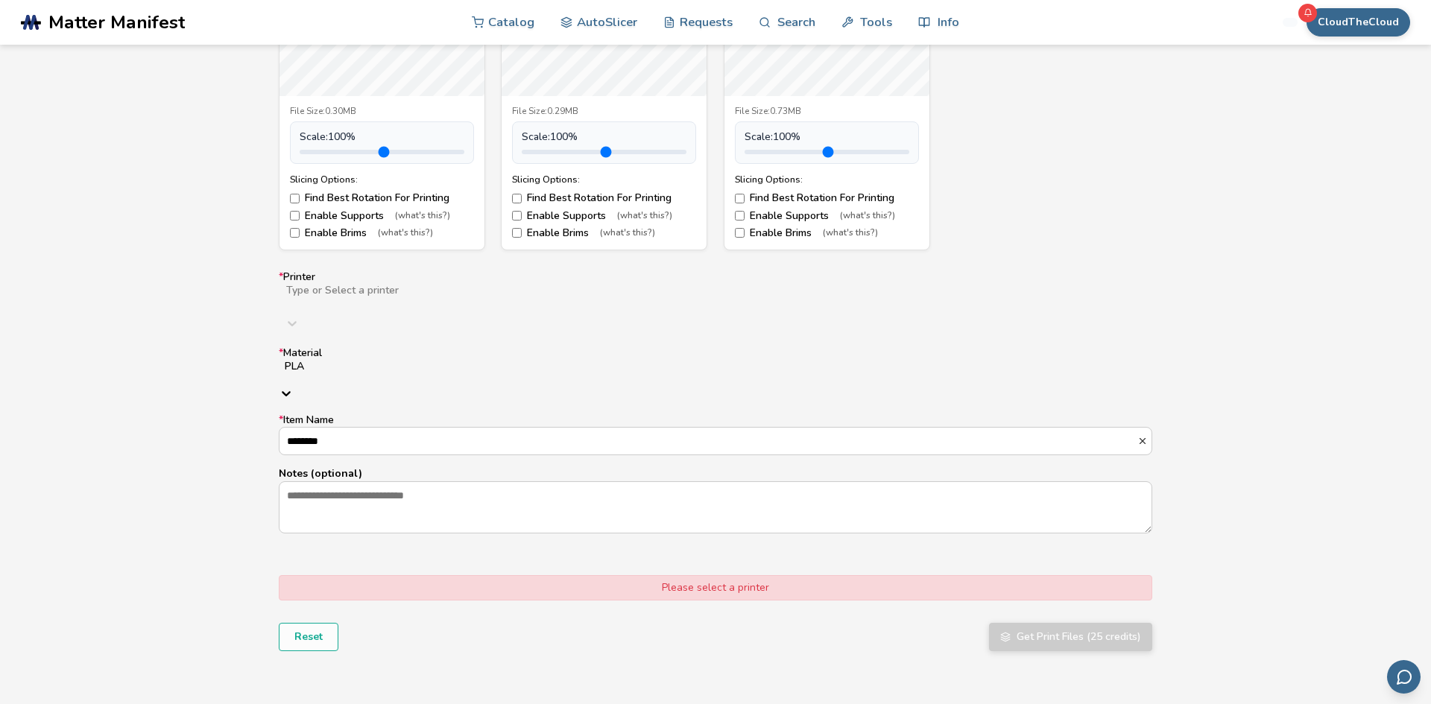
click at [419, 306] on div "Type or Select a printer" at bounding box center [715, 296] width 873 height 27
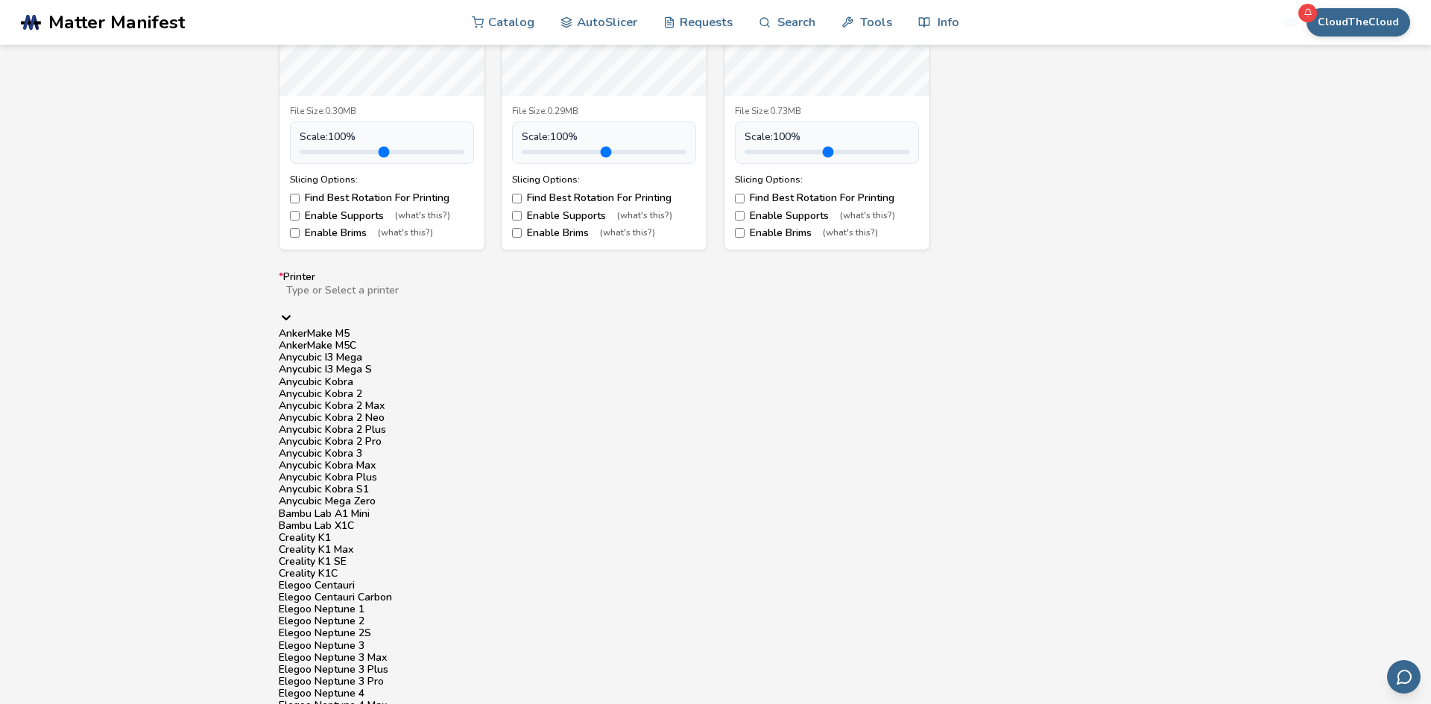
scroll to position [315, 0]
click at [398, 520] on div "Bambu Lab X1C" at bounding box center [715, 526] width 873 height 12
click at [373, 285] on div "Bambu Lab X1C" at bounding box center [715, 305] width 873 height 45
click at [370, 305] on div at bounding box center [715, 303] width 861 height 12
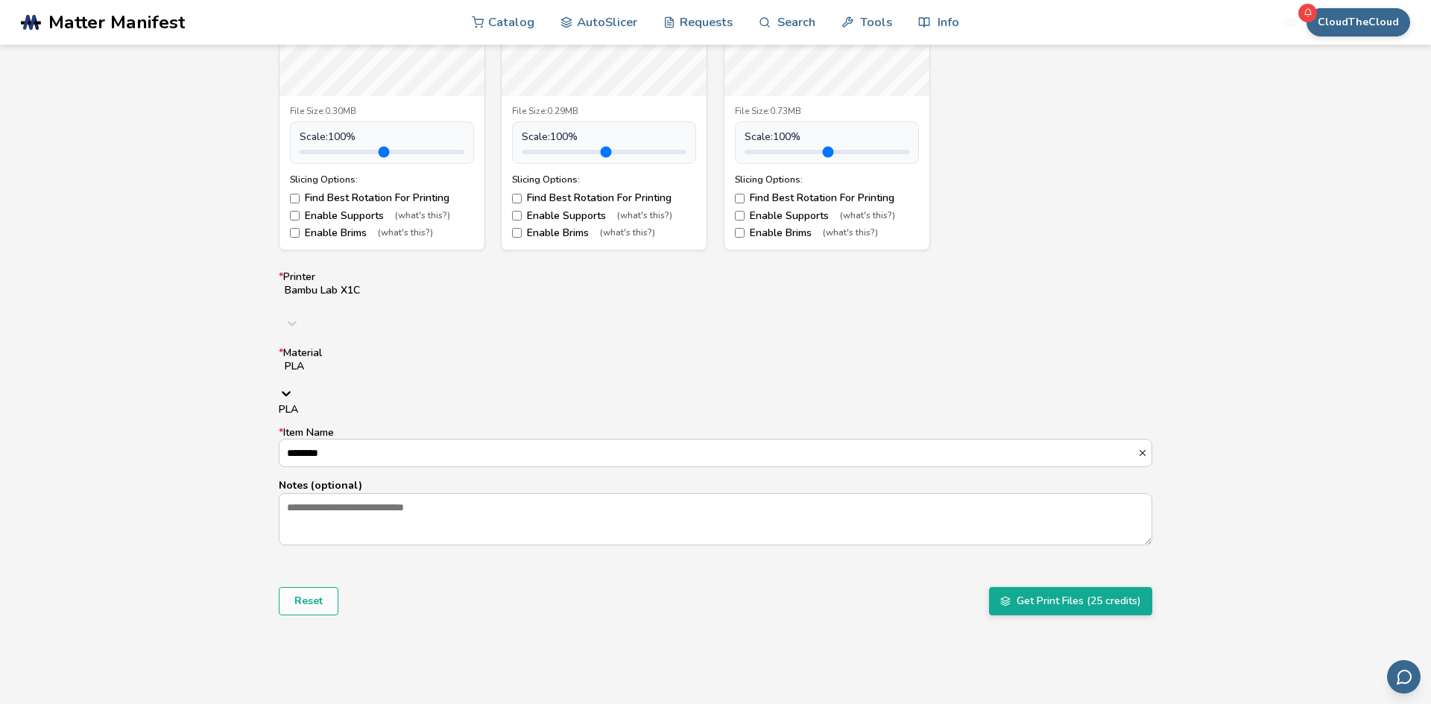
click at [373, 373] on div at bounding box center [715, 379] width 861 height 12
click at [413, 404] on div "PLA" at bounding box center [715, 410] width 873 height 12
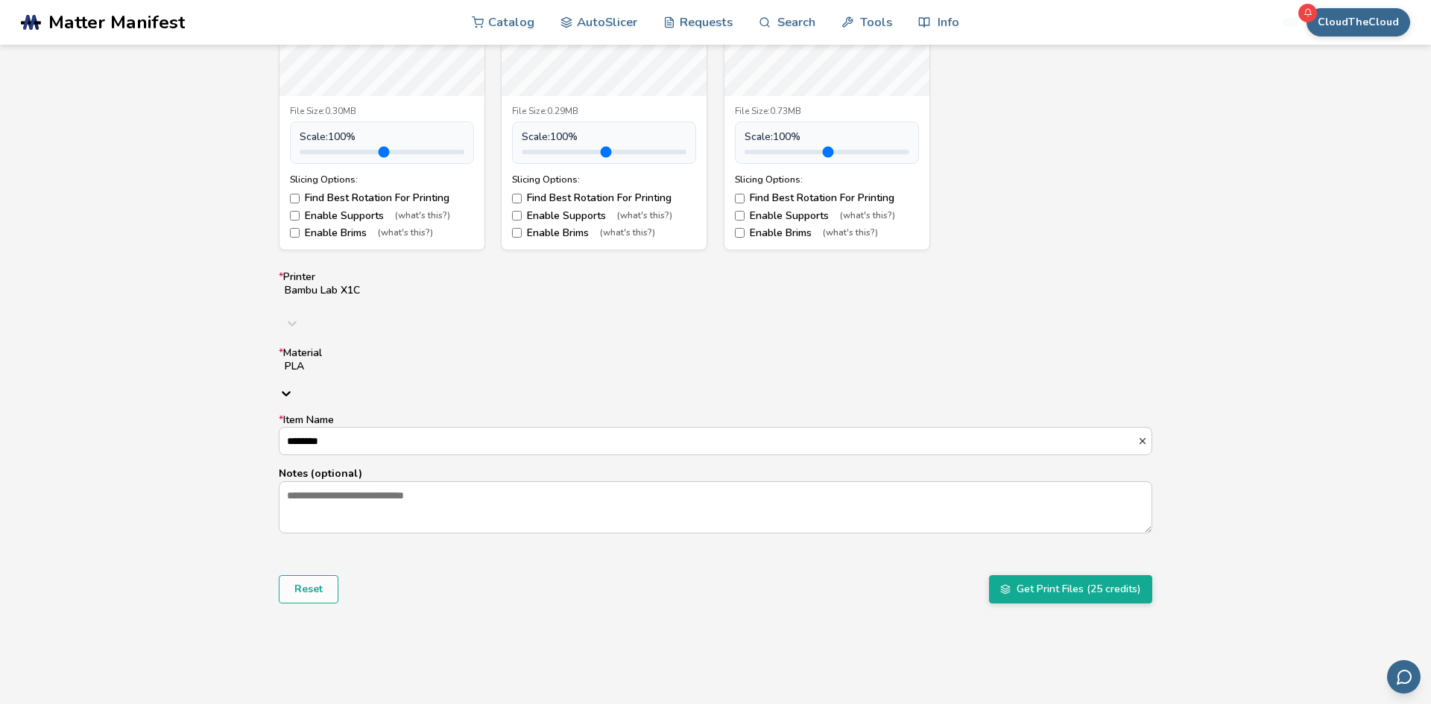
click at [411, 368] on div "* Printer Bambu Lab X1C * Material option PLA, selected. PLA * Item Name ******…" at bounding box center [715, 402] width 873 height 262
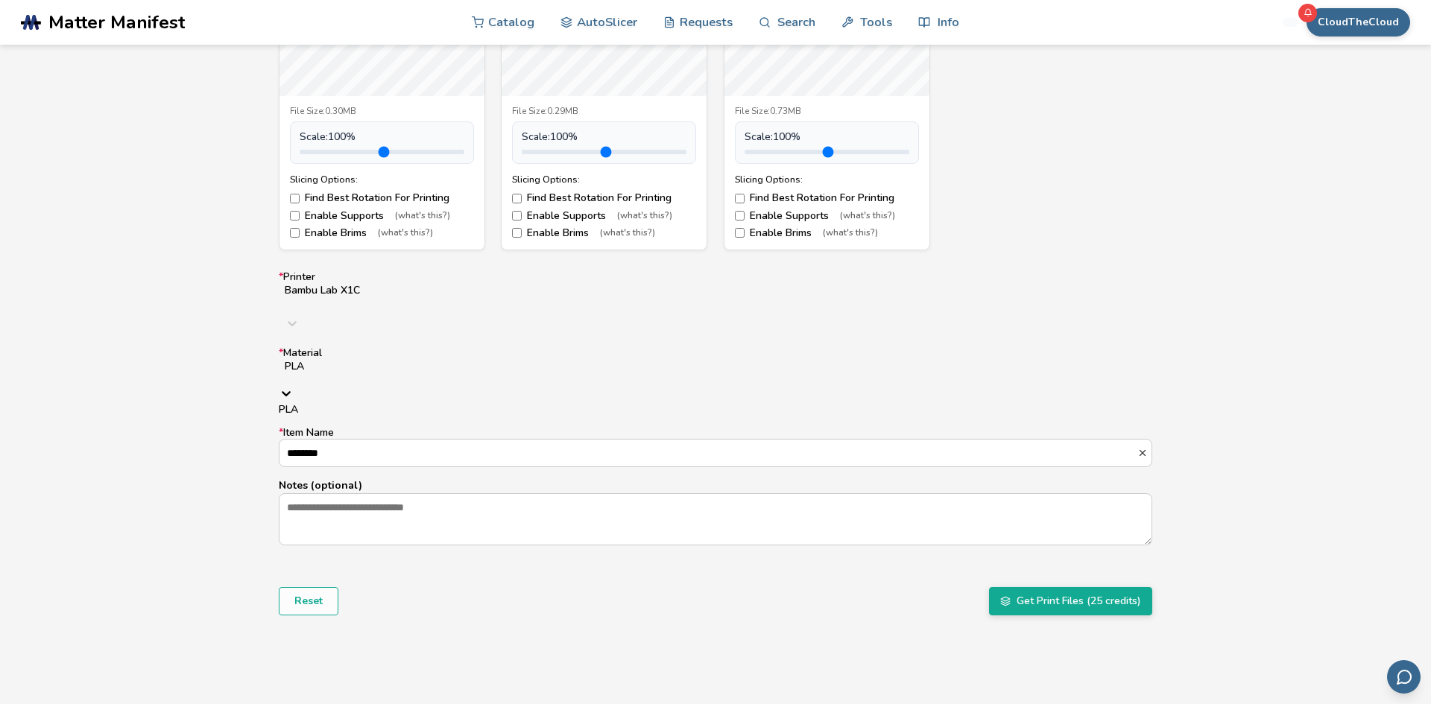
click at [417, 359] on div "PLA" at bounding box center [715, 372] width 873 height 27
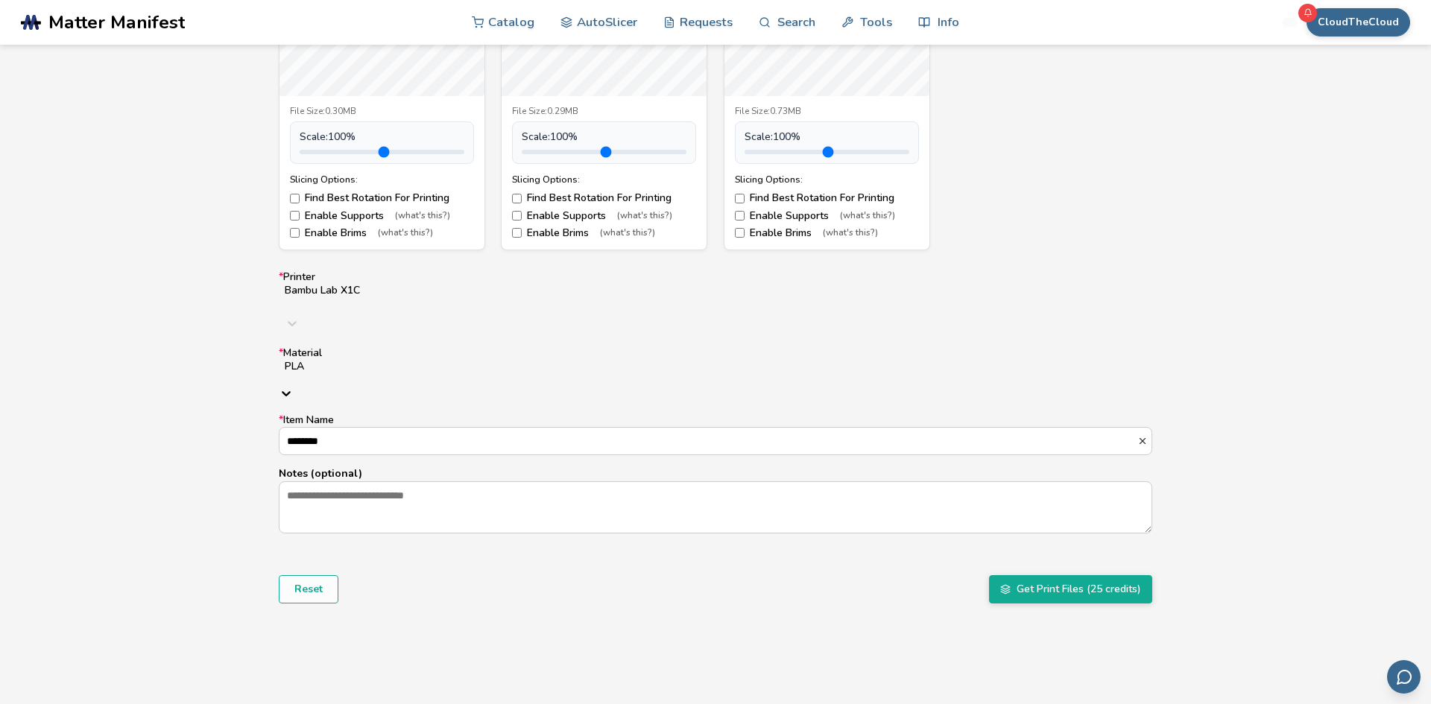
click at [418, 359] on div "PLA" at bounding box center [715, 372] width 873 height 27
click at [411, 428] on input "********" at bounding box center [708, 441] width 858 height 27
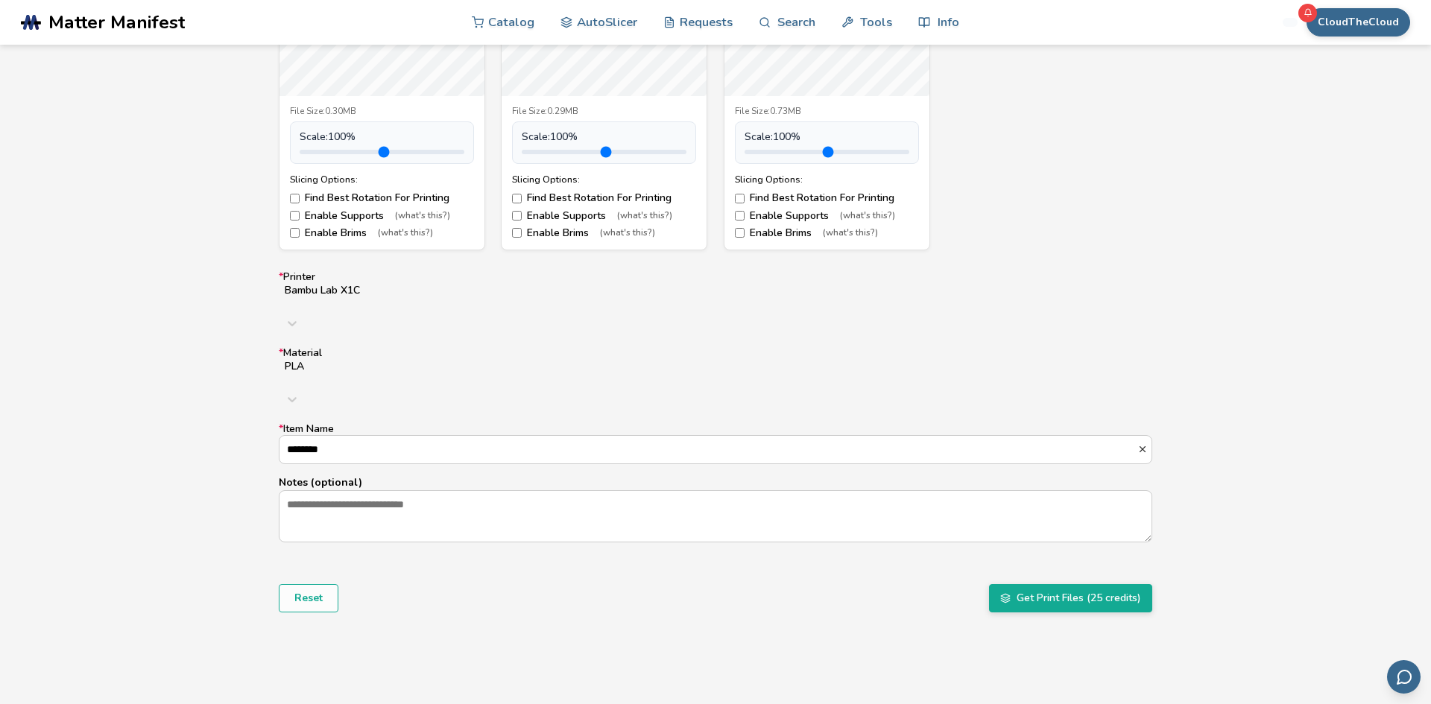
drag, startPoint x: 411, startPoint y: 392, endPoint x: 124, endPoint y: 417, distance: 288.0
click at [124, 417] on div "Model Controls: Click and drag to rotate • Scroll to zoom • Right click and dra…" at bounding box center [715, 228] width 1431 height 886
type input "*"
type input "**********"
click at [989, 584] on button "Get Print Files (25 credits)" at bounding box center [1070, 598] width 163 height 28
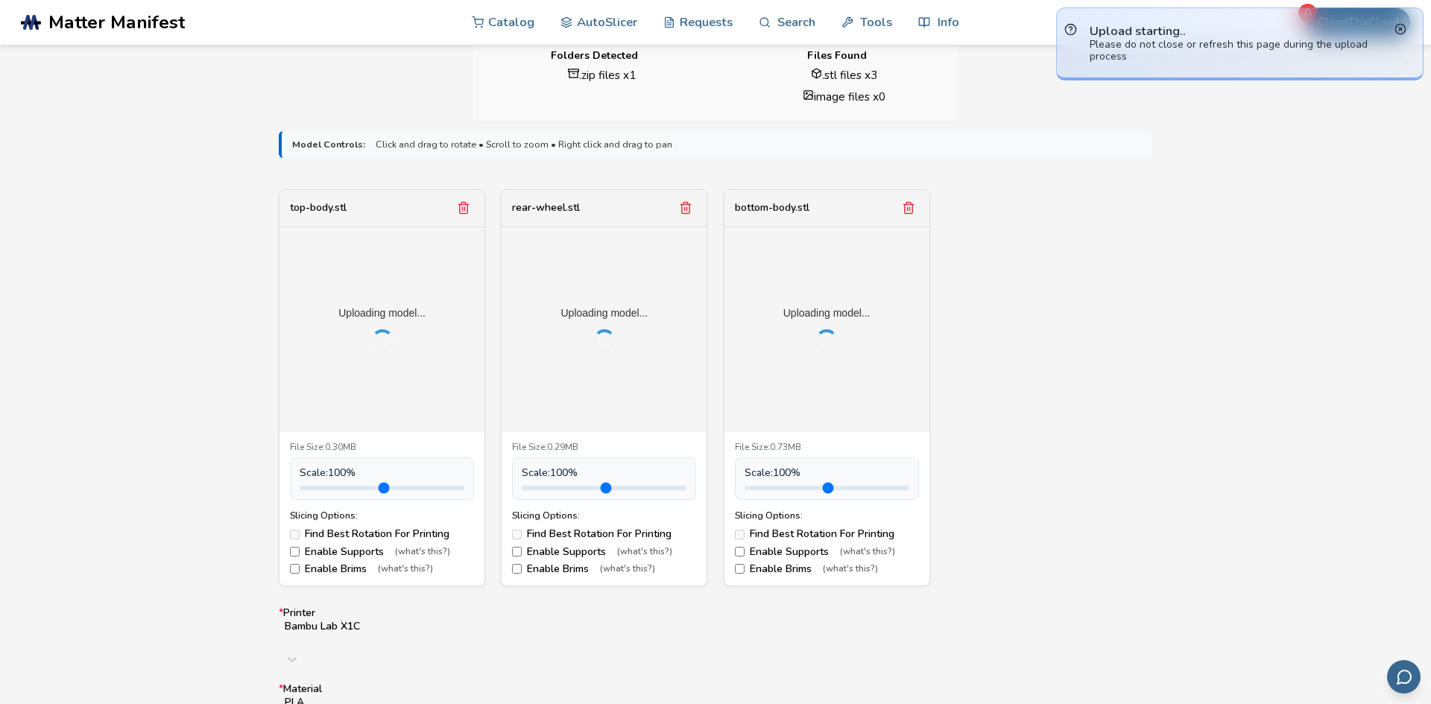
scroll to position [411, 0]
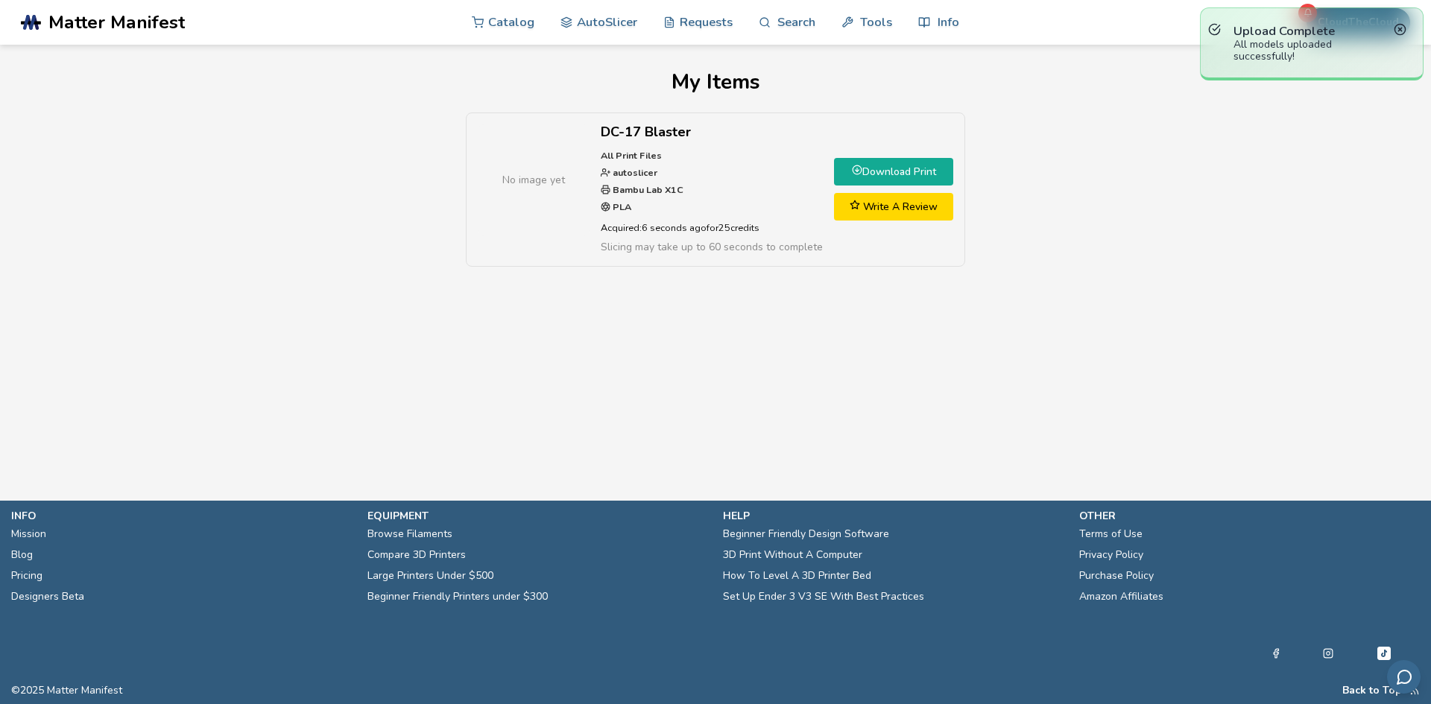
click at [905, 165] on link "Download Print" at bounding box center [893, 172] width 119 height 28
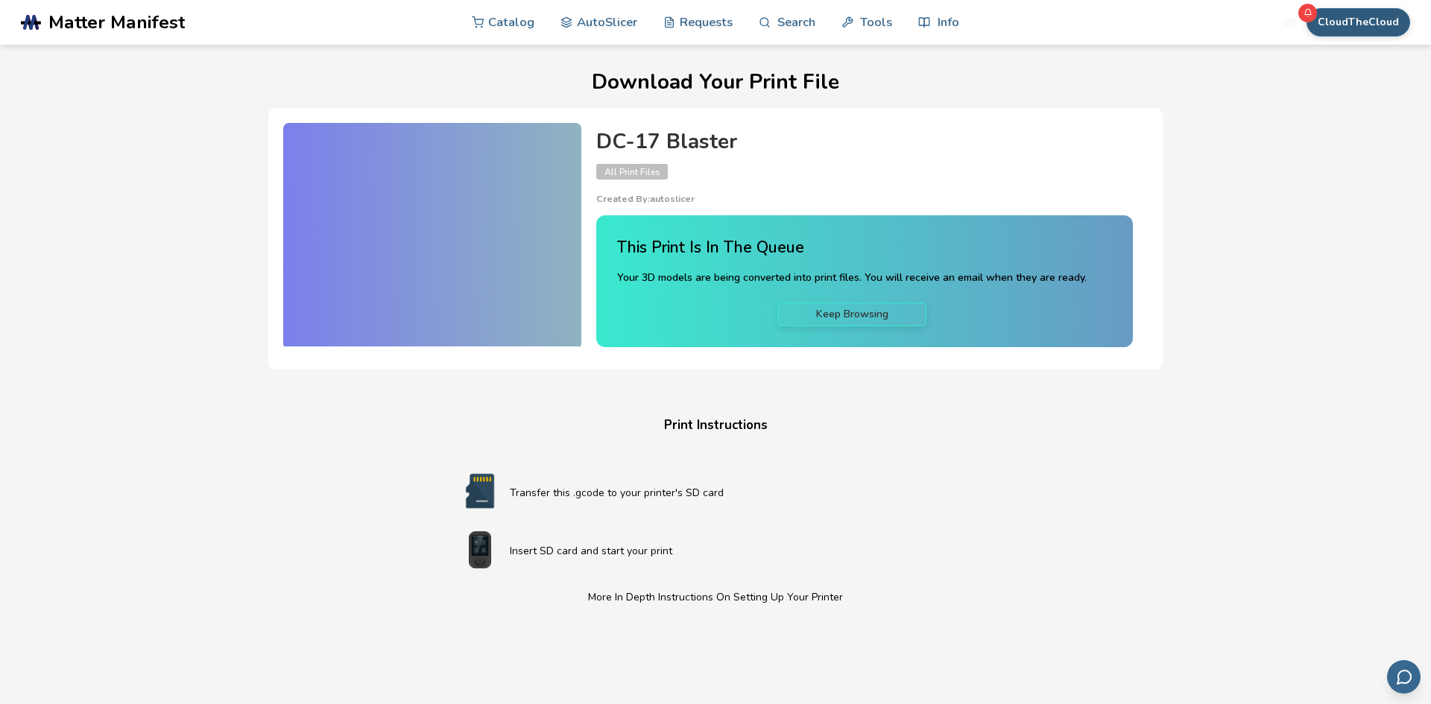
click at [1345, 28] on button "CloudTheCloud" at bounding box center [1358, 22] width 104 height 28
click at [1354, 127] on button "My Items" at bounding box center [1367, 118] width 104 height 30
click at [1354, 116] on div "Download Your Print File DC-17 Blaster All Print Files Created By: autoslicer T…" at bounding box center [714, 509] width 1373 height 876
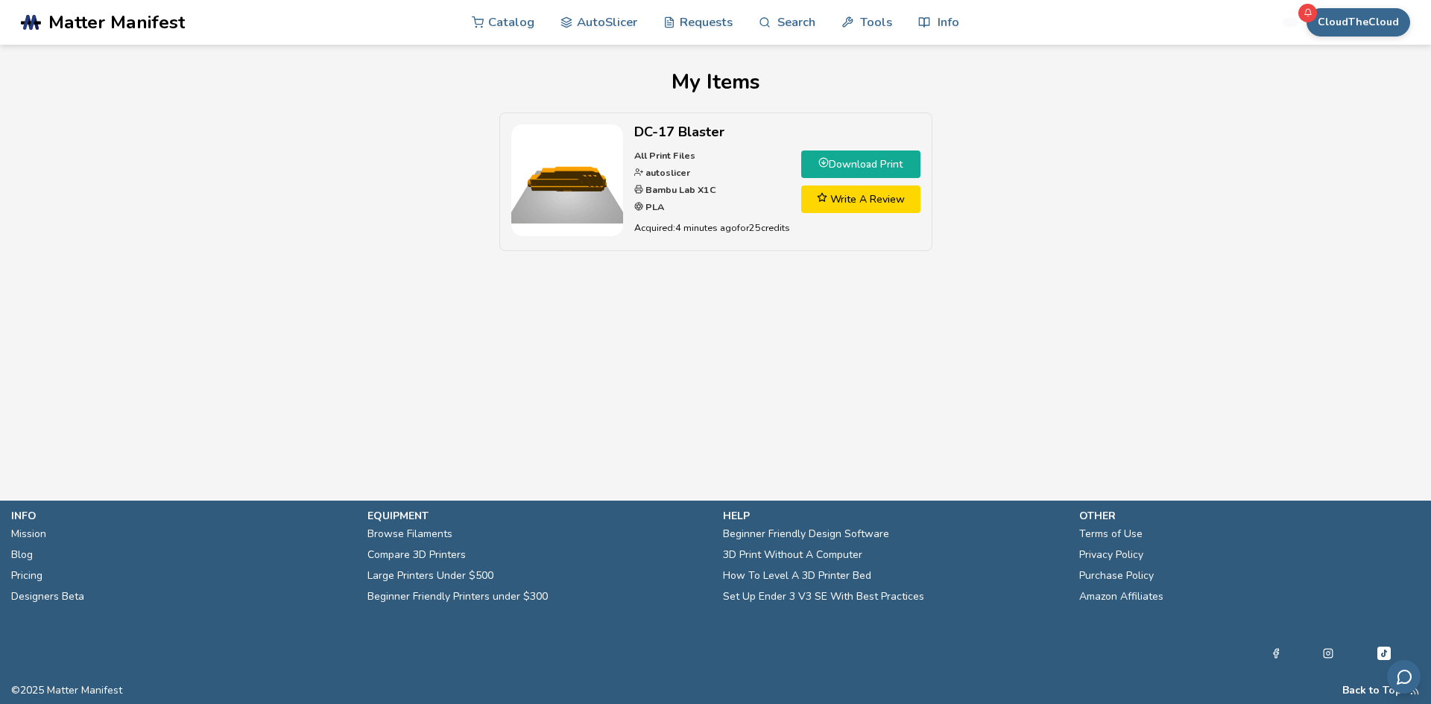
click at [880, 156] on link "Download Print" at bounding box center [860, 165] width 119 height 28
